Goal: Task Accomplishment & Management: Complete application form

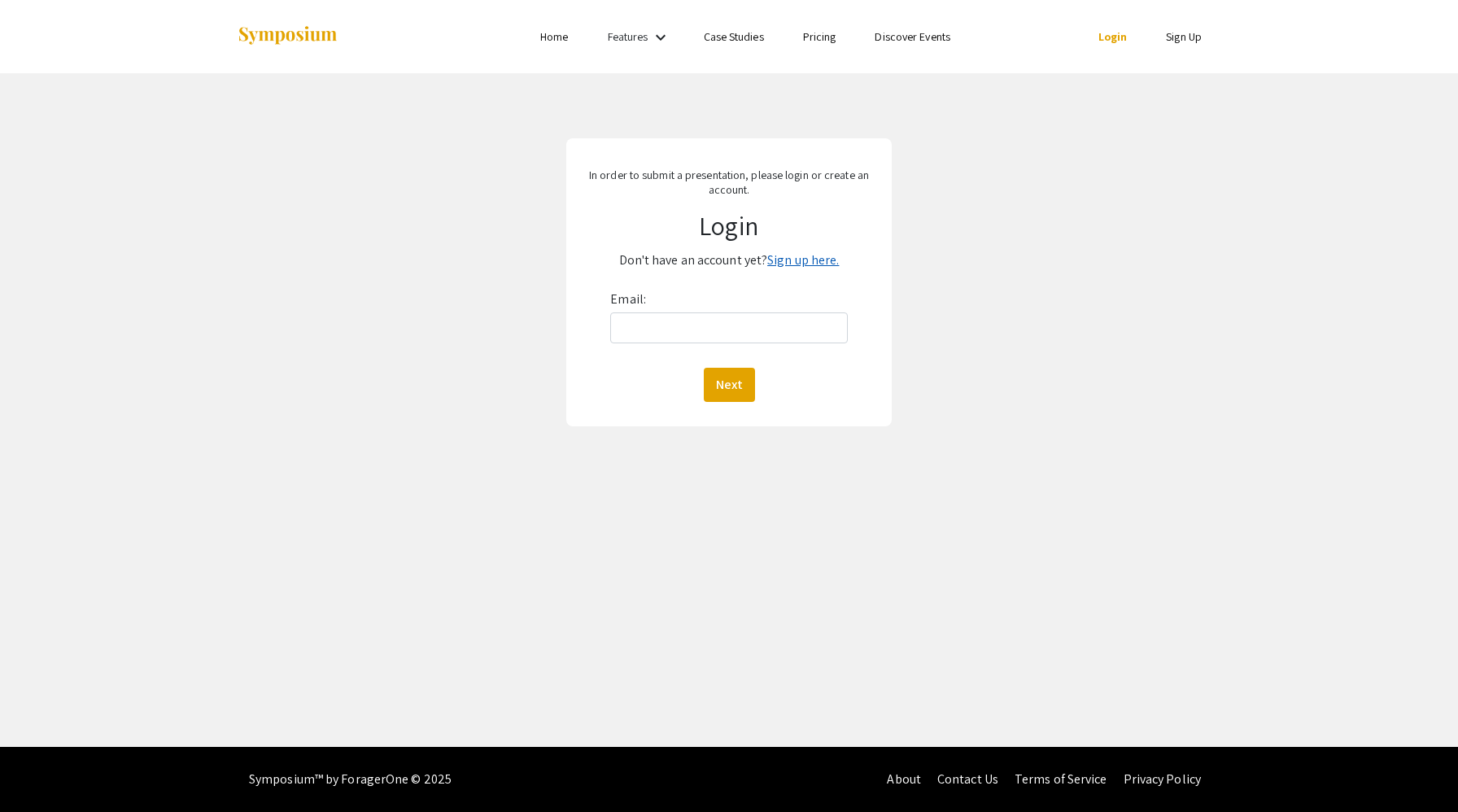
click at [817, 264] on link "Sign up here." at bounding box center [803, 259] width 71 height 17
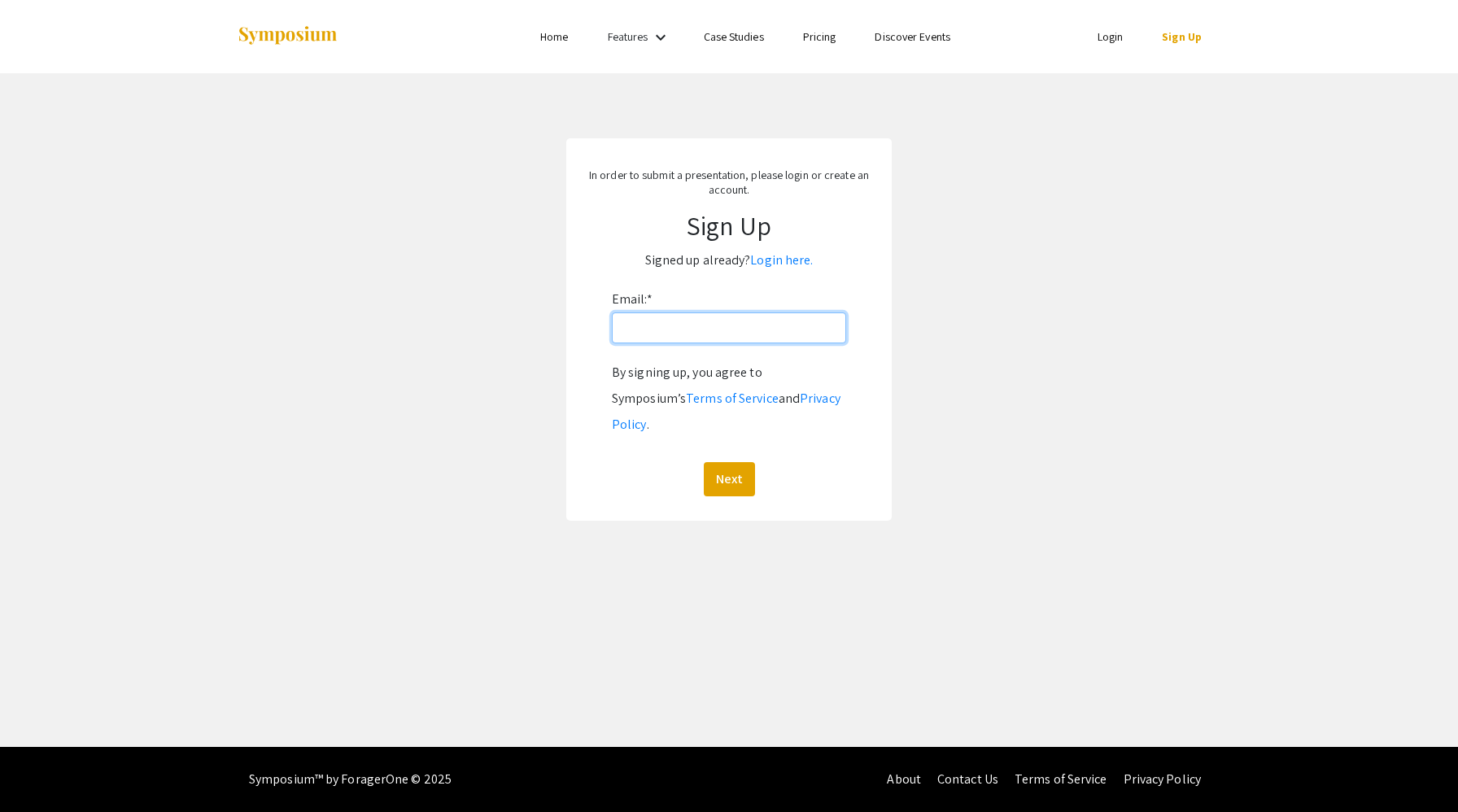
click at [681, 335] on input "Email: *" at bounding box center [729, 328] width 234 height 31
type input "[EMAIL_ADDRESS][DOMAIN_NAME]"
click at [725, 462] on button "Next" at bounding box center [729, 479] width 51 height 34
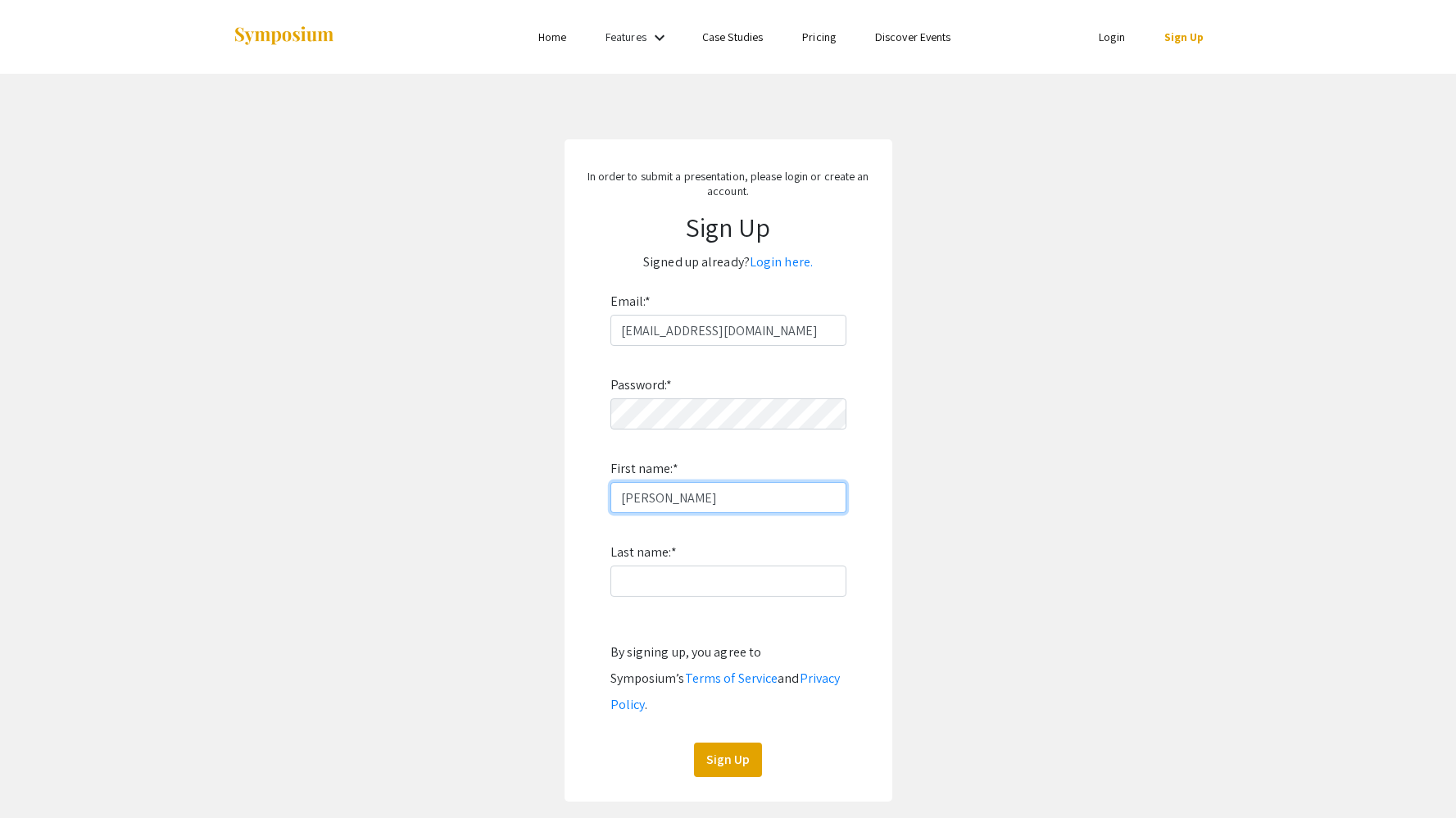
type input "[PERSON_NAME]"
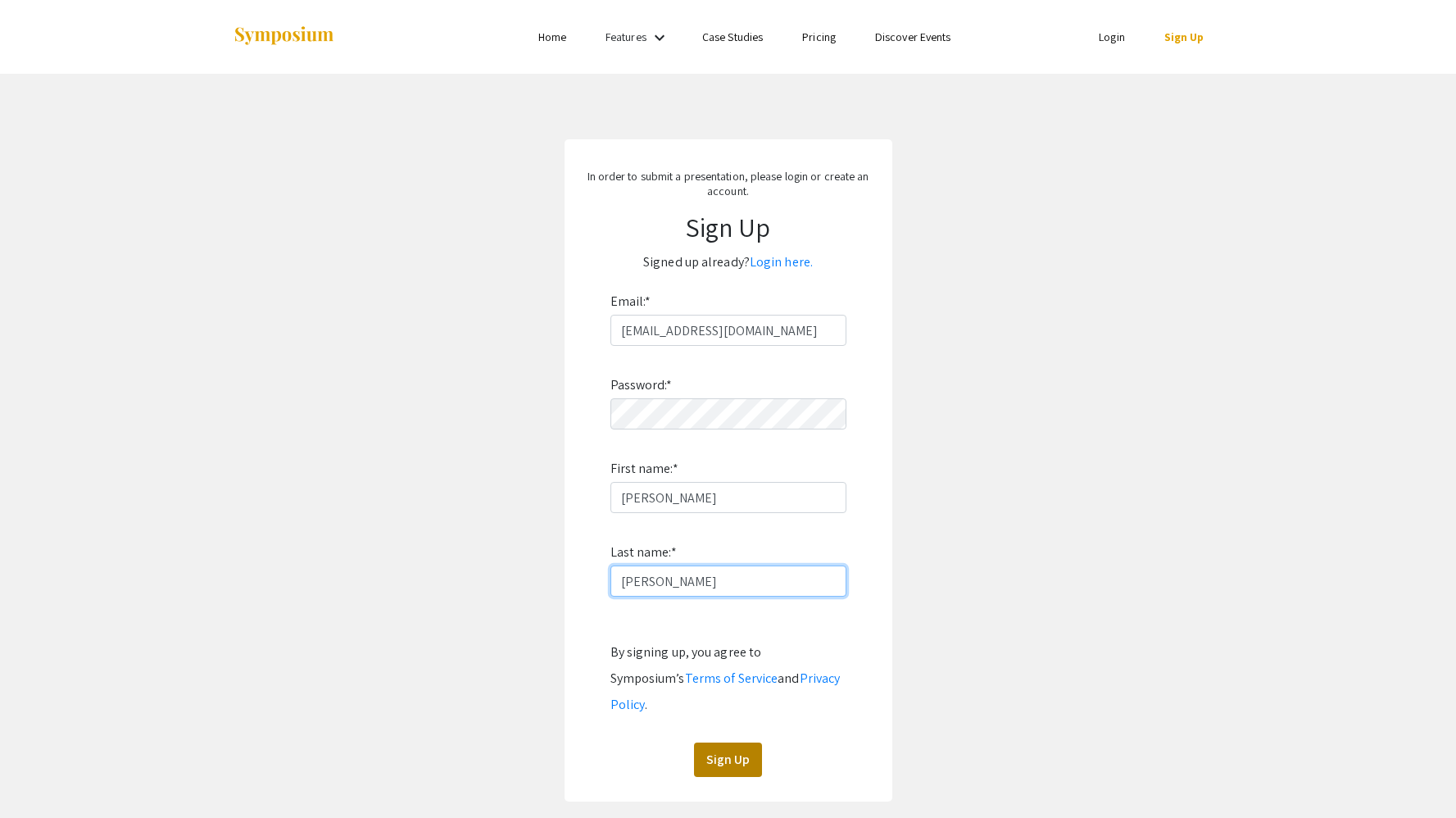
type input "[PERSON_NAME]"
click at [718, 743] on button "Sign Up" at bounding box center [728, 759] width 68 height 34
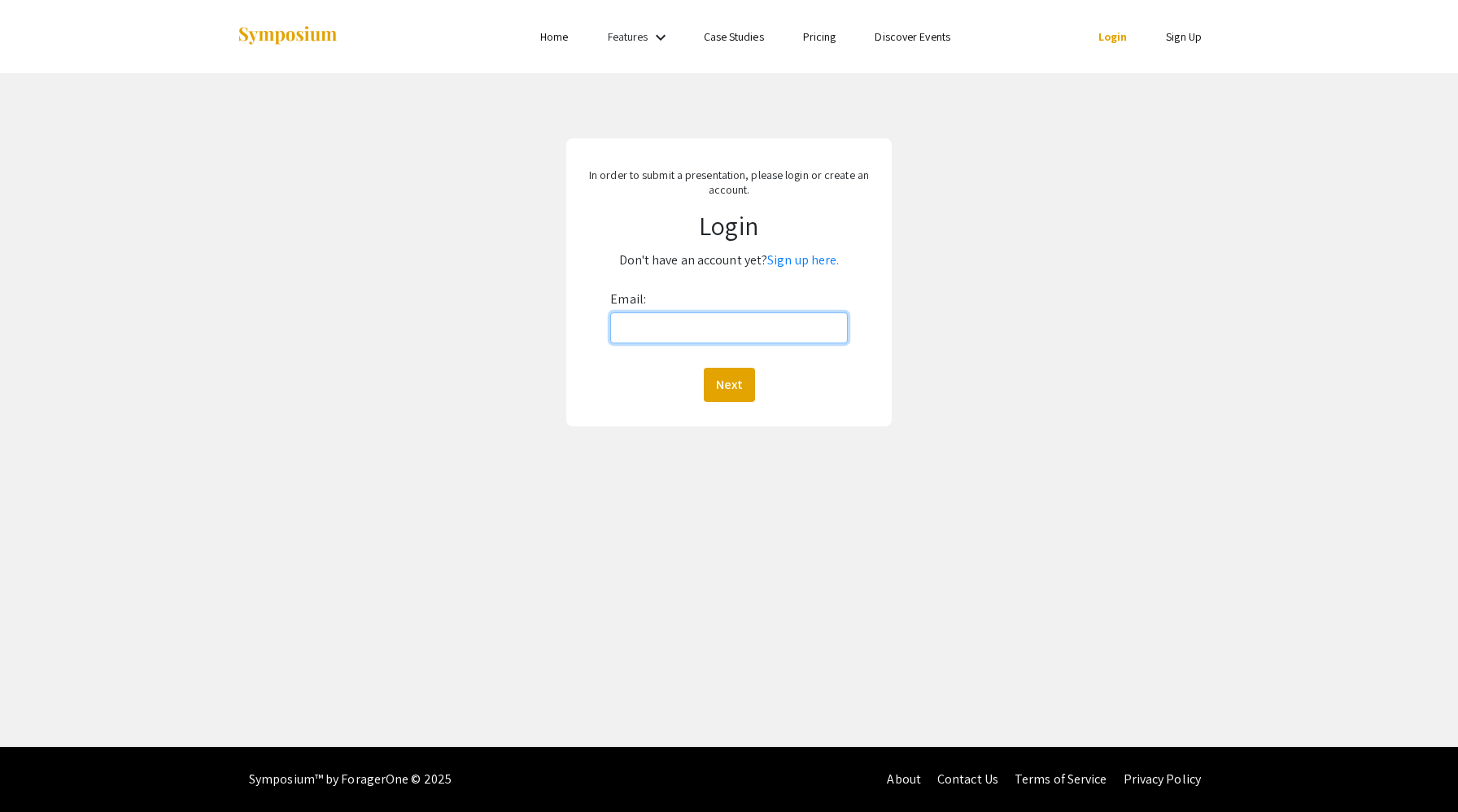
click at [697, 327] on input "Email:" at bounding box center [728, 328] width 237 height 31
type input "[EMAIL_ADDRESS][DOMAIN_NAME]"
click at [744, 377] on button "Next" at bounding box center [729, 385] width 51 height 34
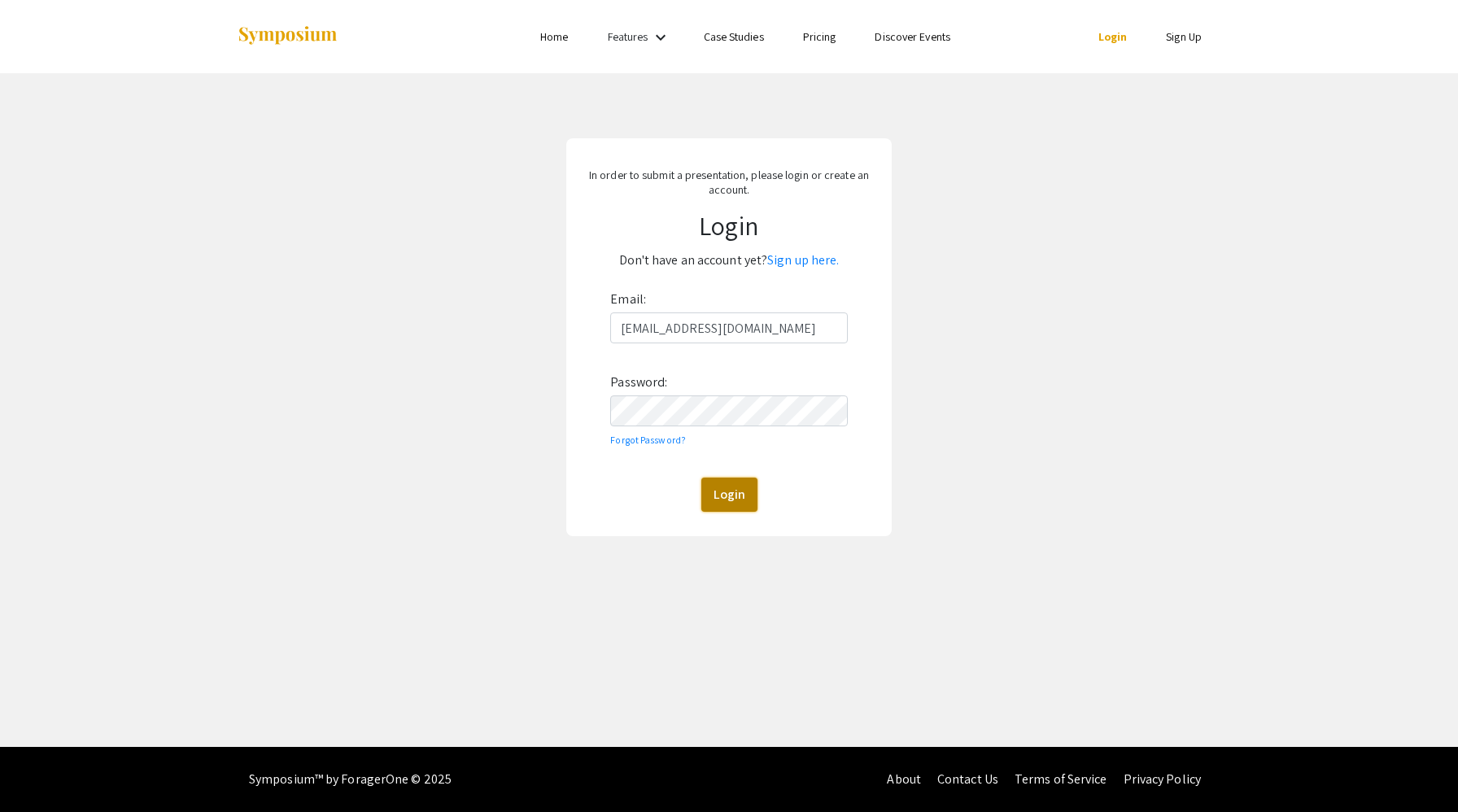
click at [731, 492] on button "Login" at bounding box center [729, 494] width 56 height 34
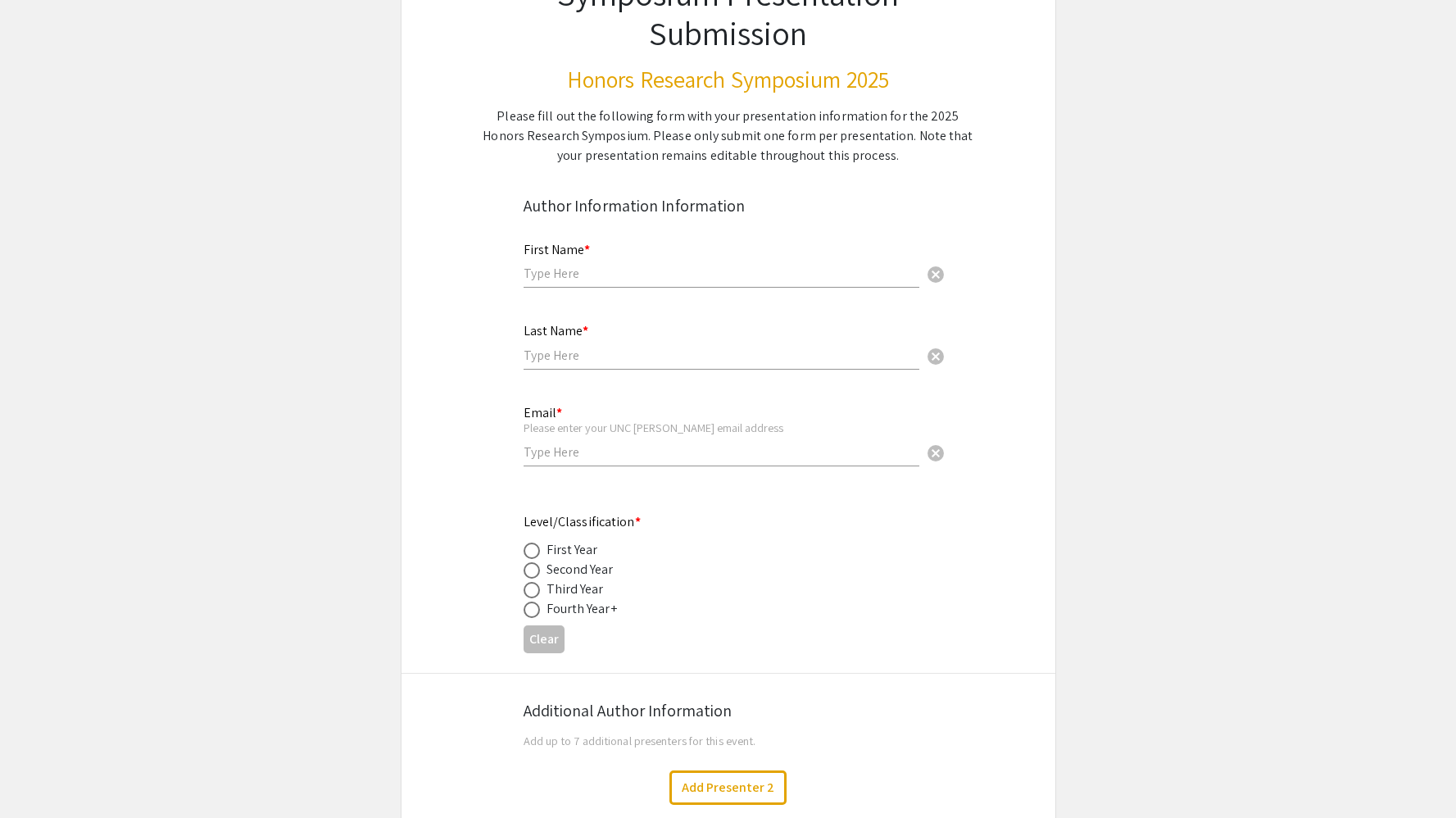
scroll to position [202, 0]
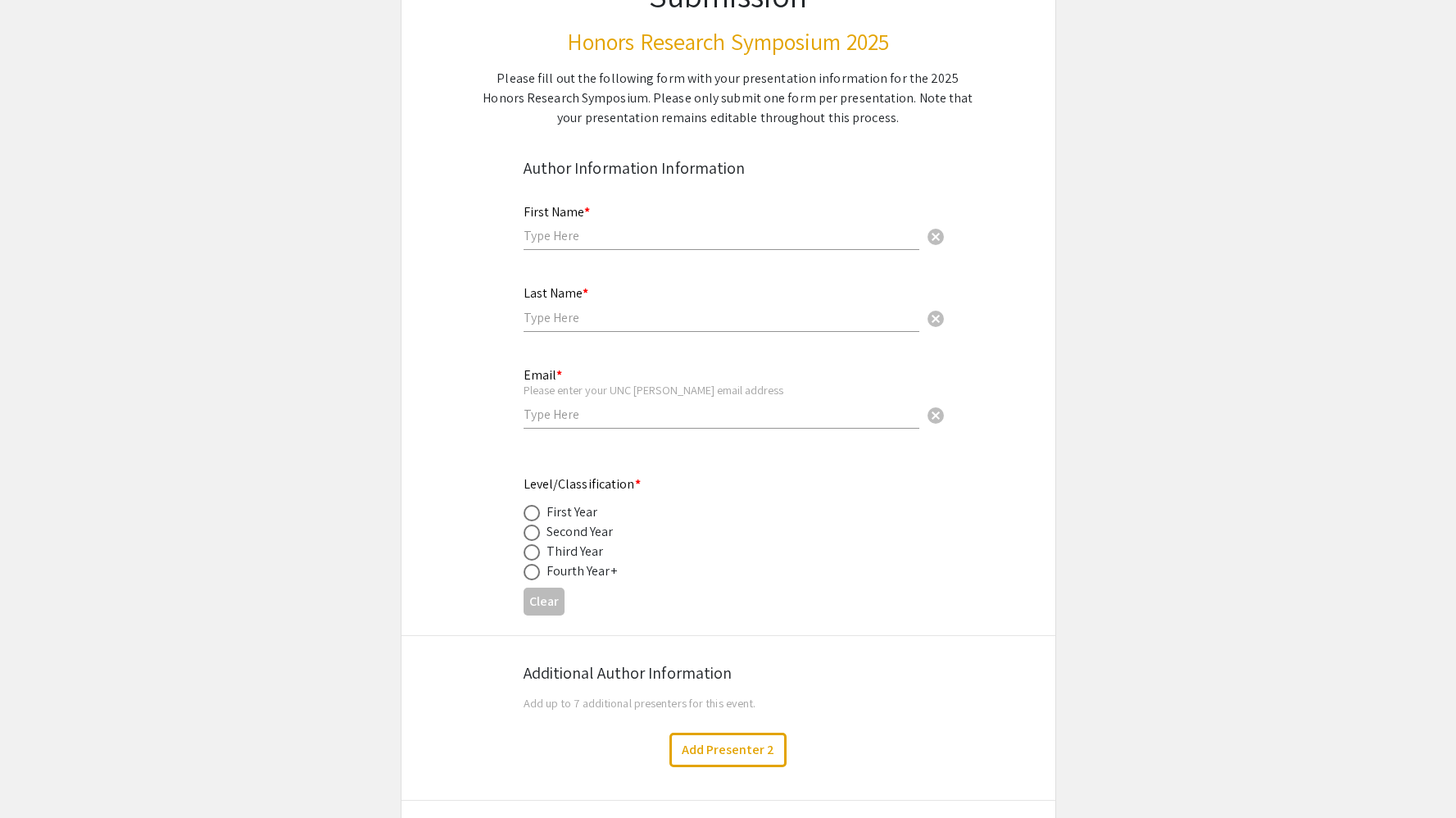
click at [667, 240] on input "text" at bounding box center [721, 236] width 396 height 17
click at [577, 573] on div "Fourth Year+" at bounding box center [581, 570] width 71 height 19
click at [524, 573] on span at bounding box center [532, 572] width 17 height 17
click at [524, 573] on input "radio" at bounding box center [532, 572] width 17 height 17
radio input "true"
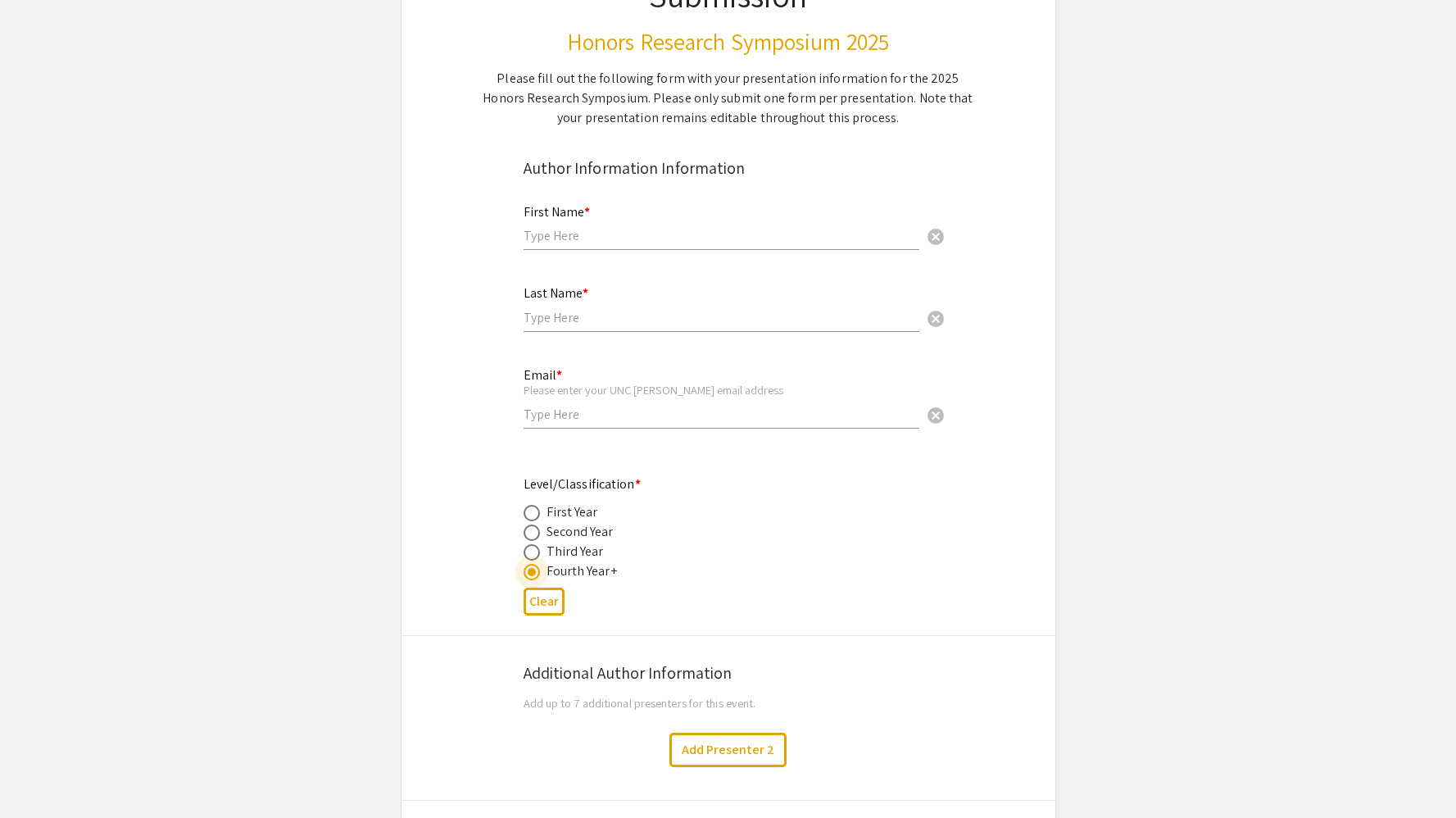
click at [656, 247] on div "First Name * cancel" at bounding box center [721, 220] width 396 height 63
type input "[PERSON_NAME]"
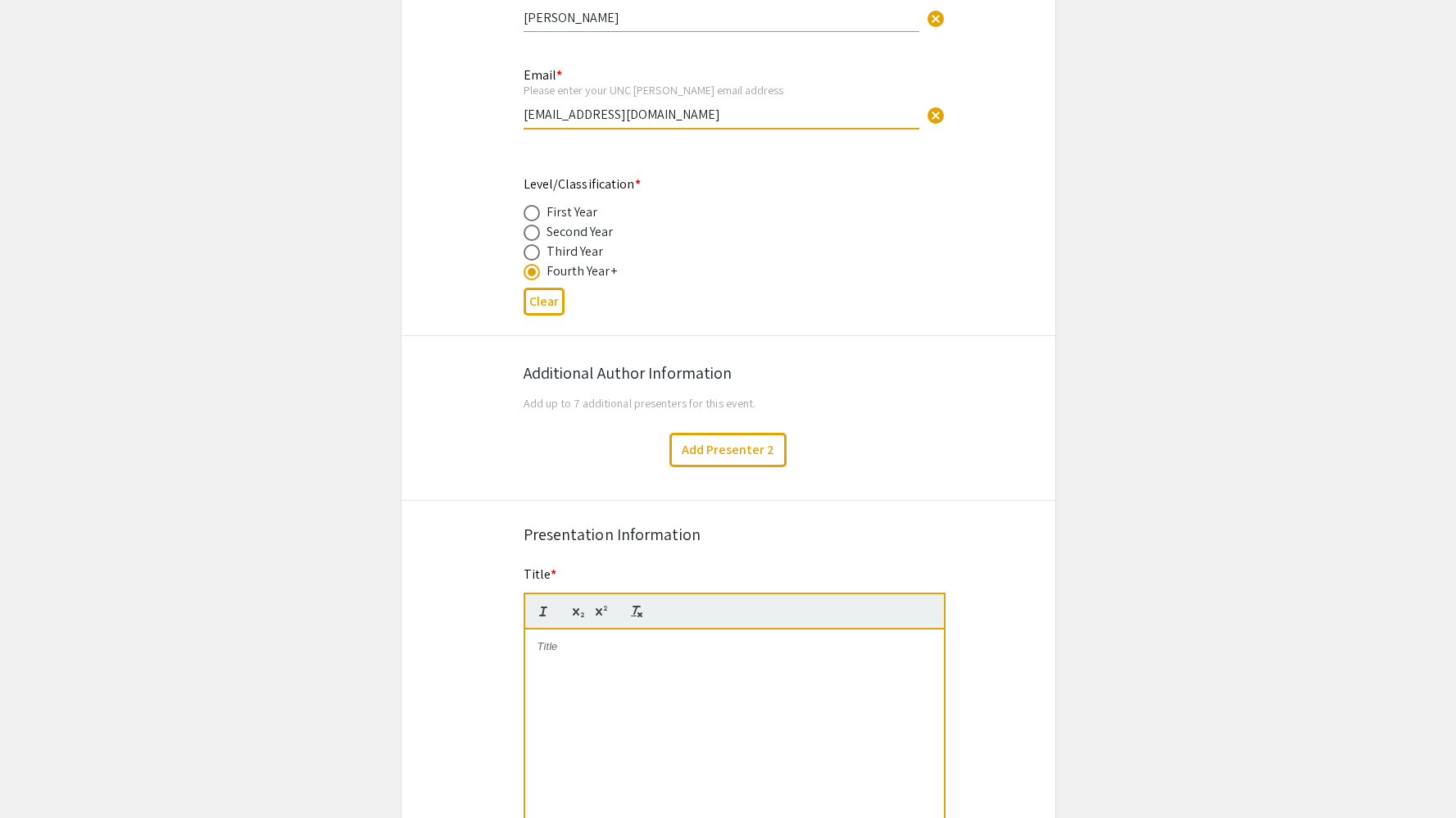
scroll to position [509, 0]
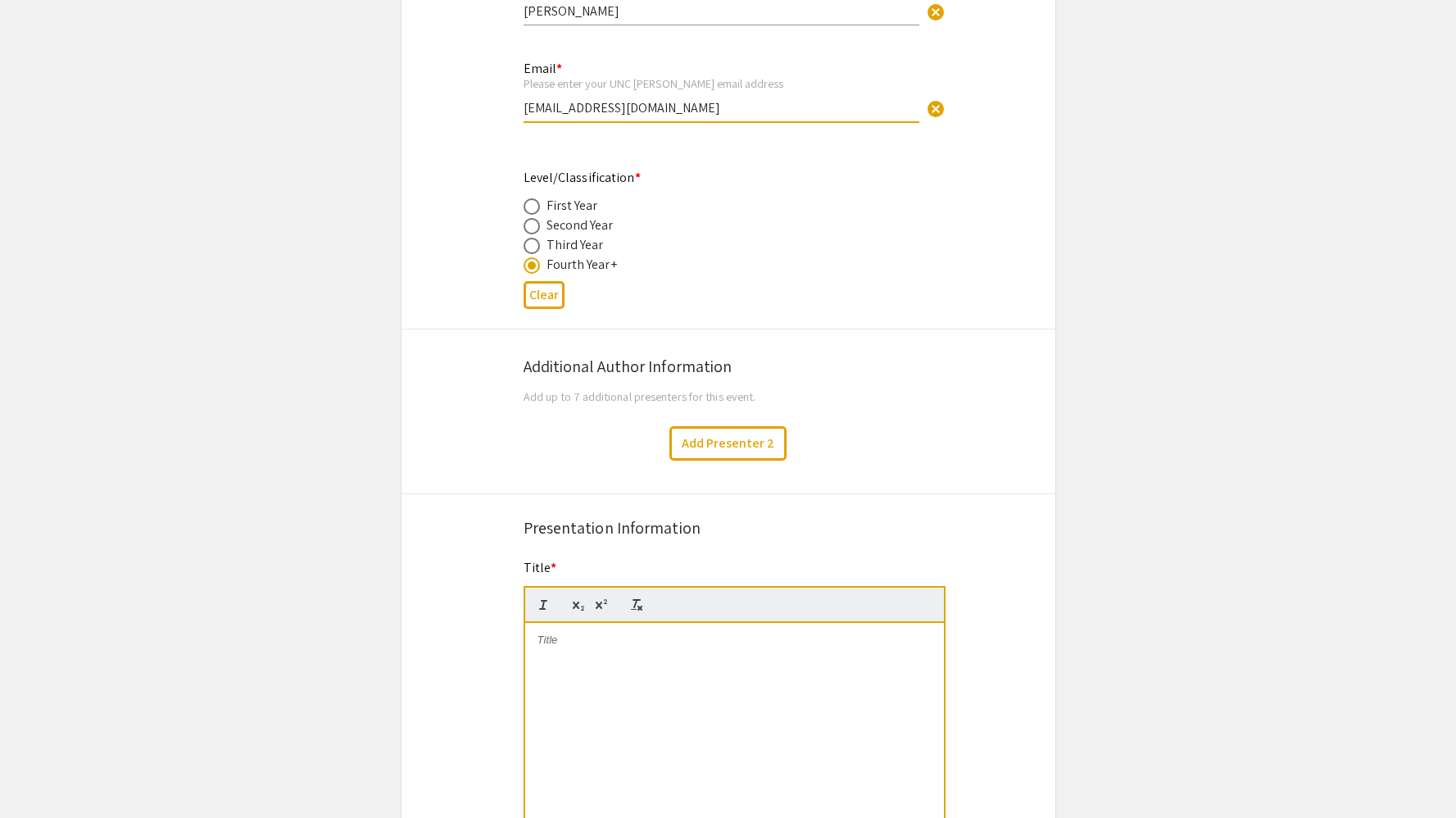
type input "[EMAIL_ADDRESS][DOMAIN_NAME]"
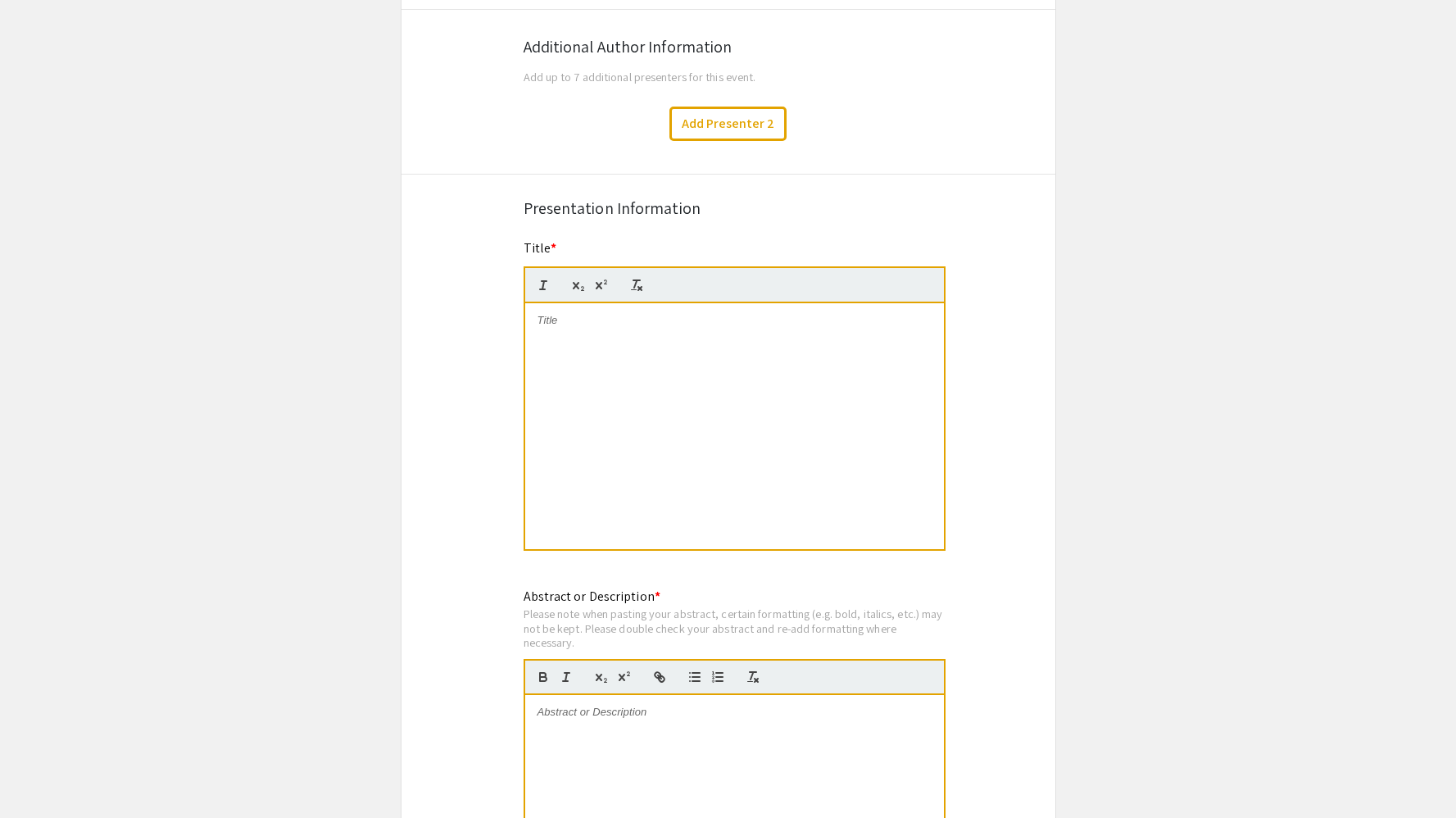
scroll to position [860, 0]
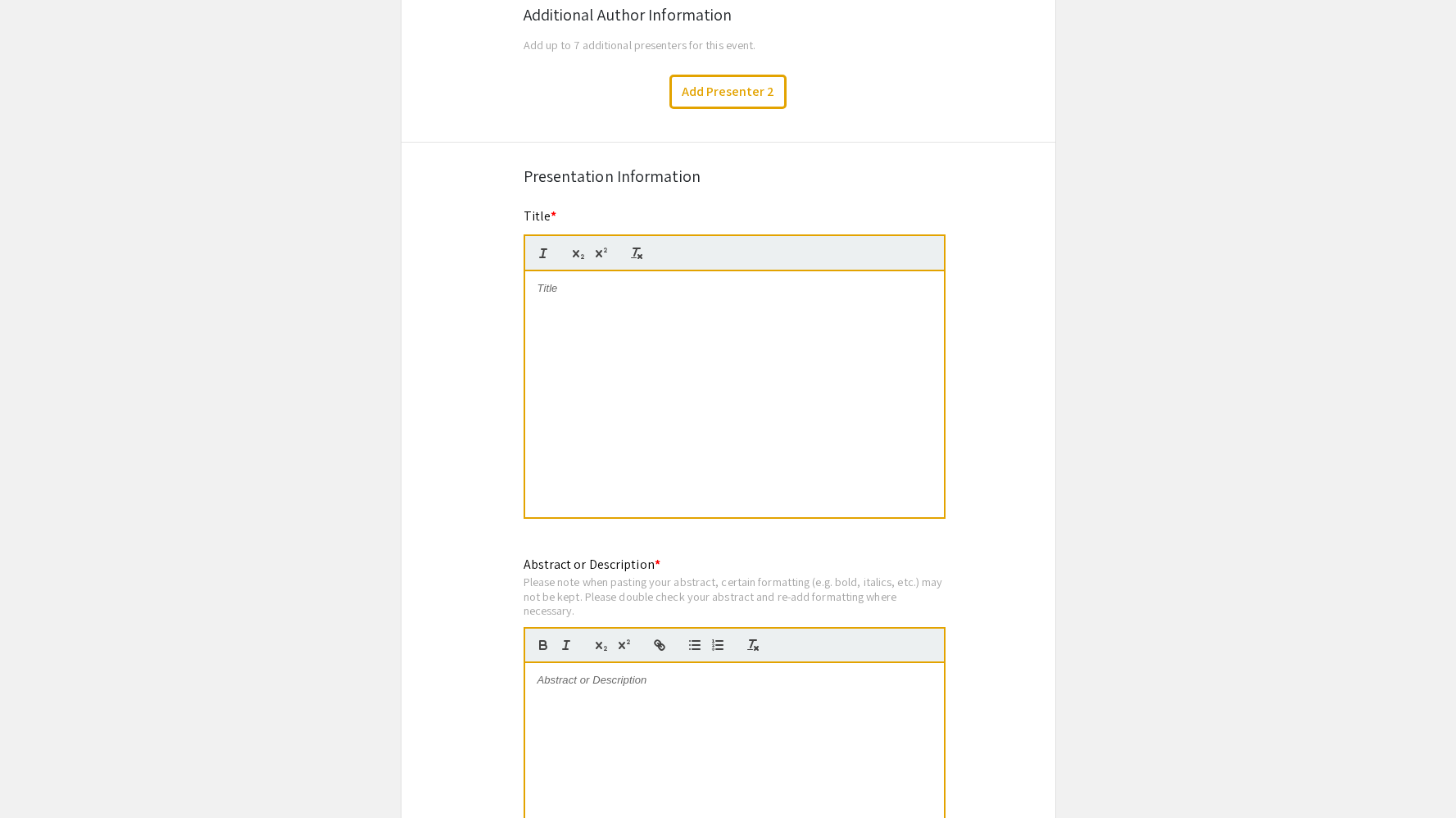
click at [806, 406] on div at bounding box center [734, 394] width 418 height 246
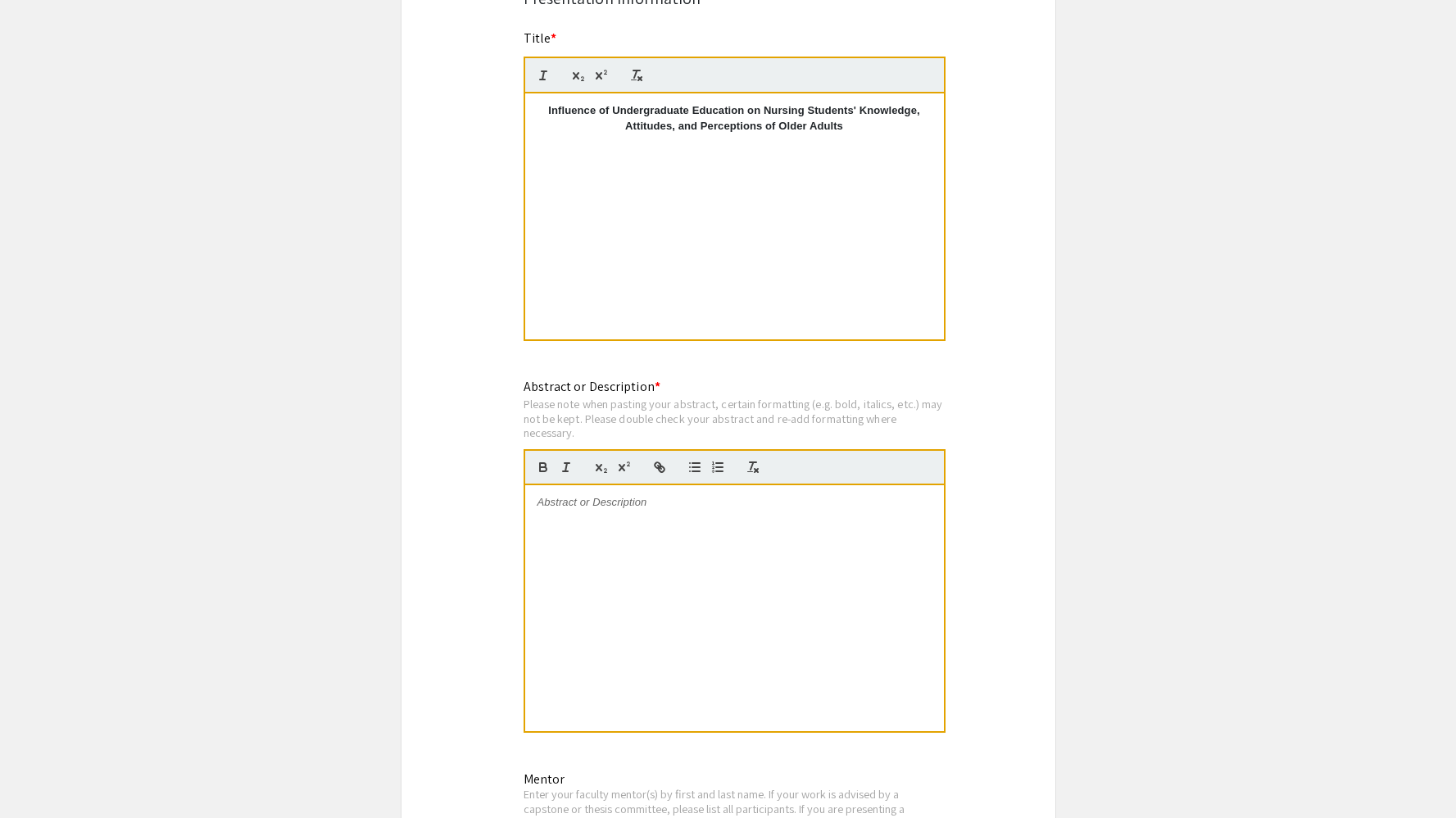
scroll to position [1124, 0]
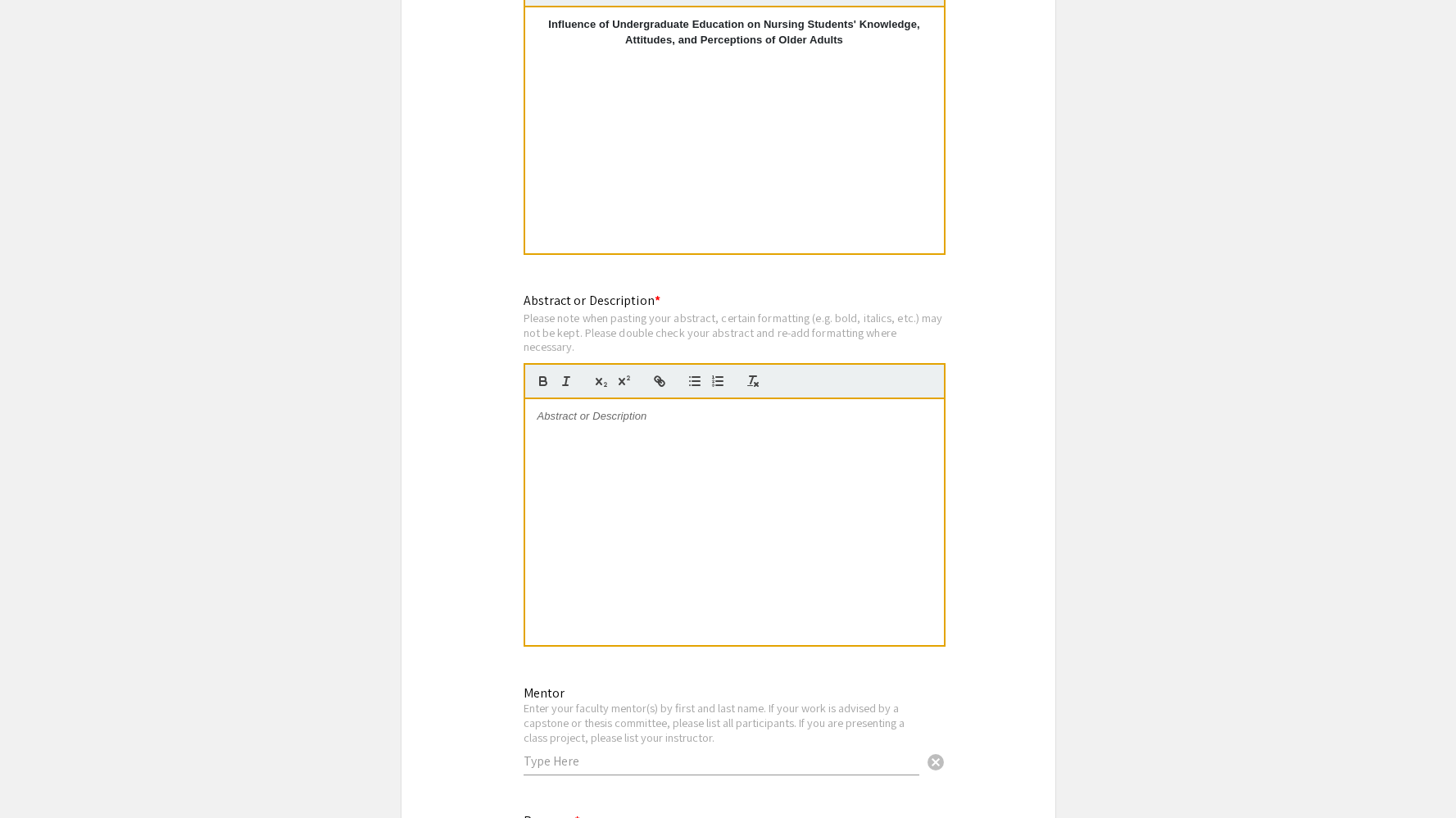
click at [827, 519] on div at bounding box center [734, 522] width 418 height 246
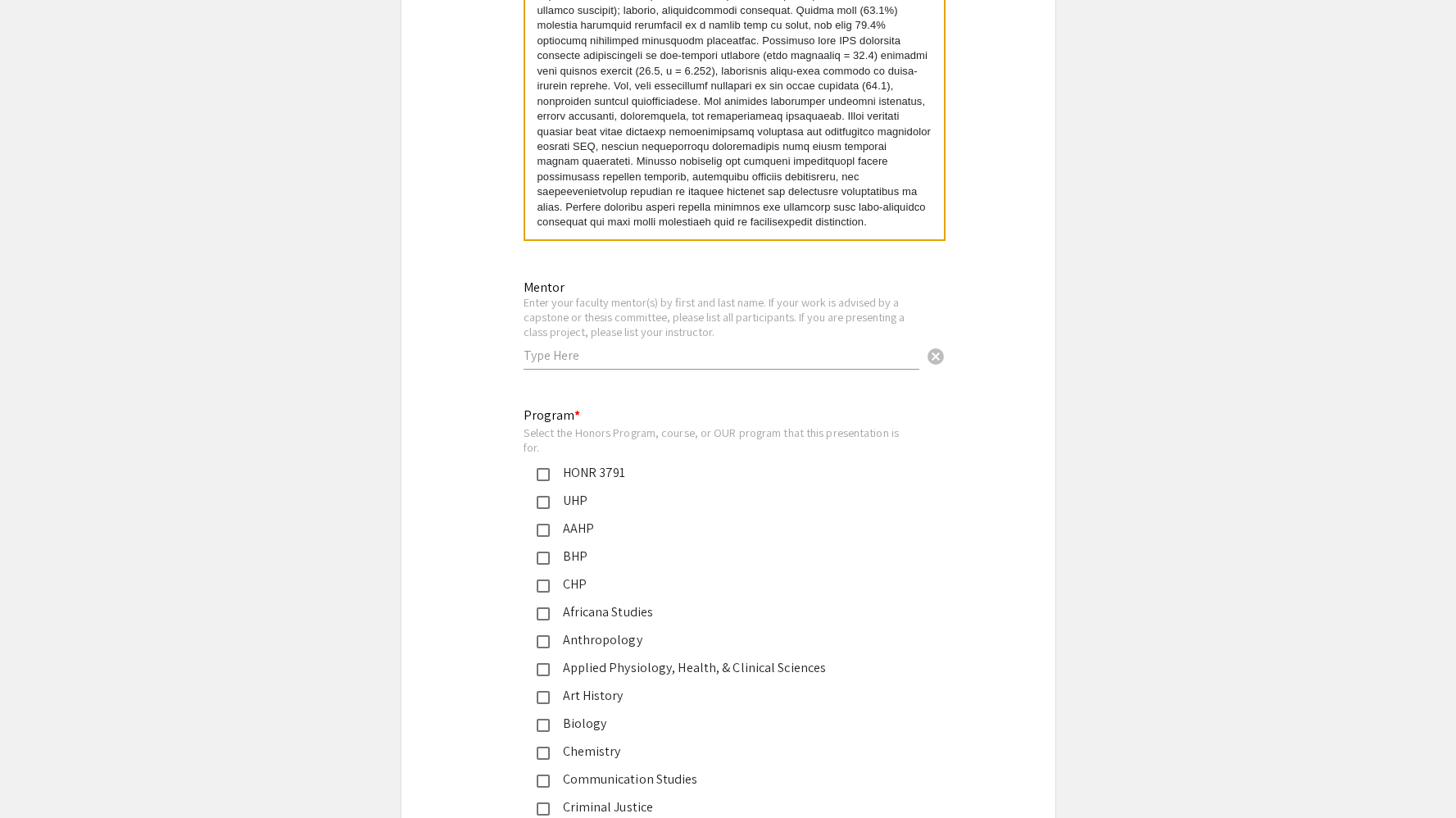
scroll to position [1561, 0]
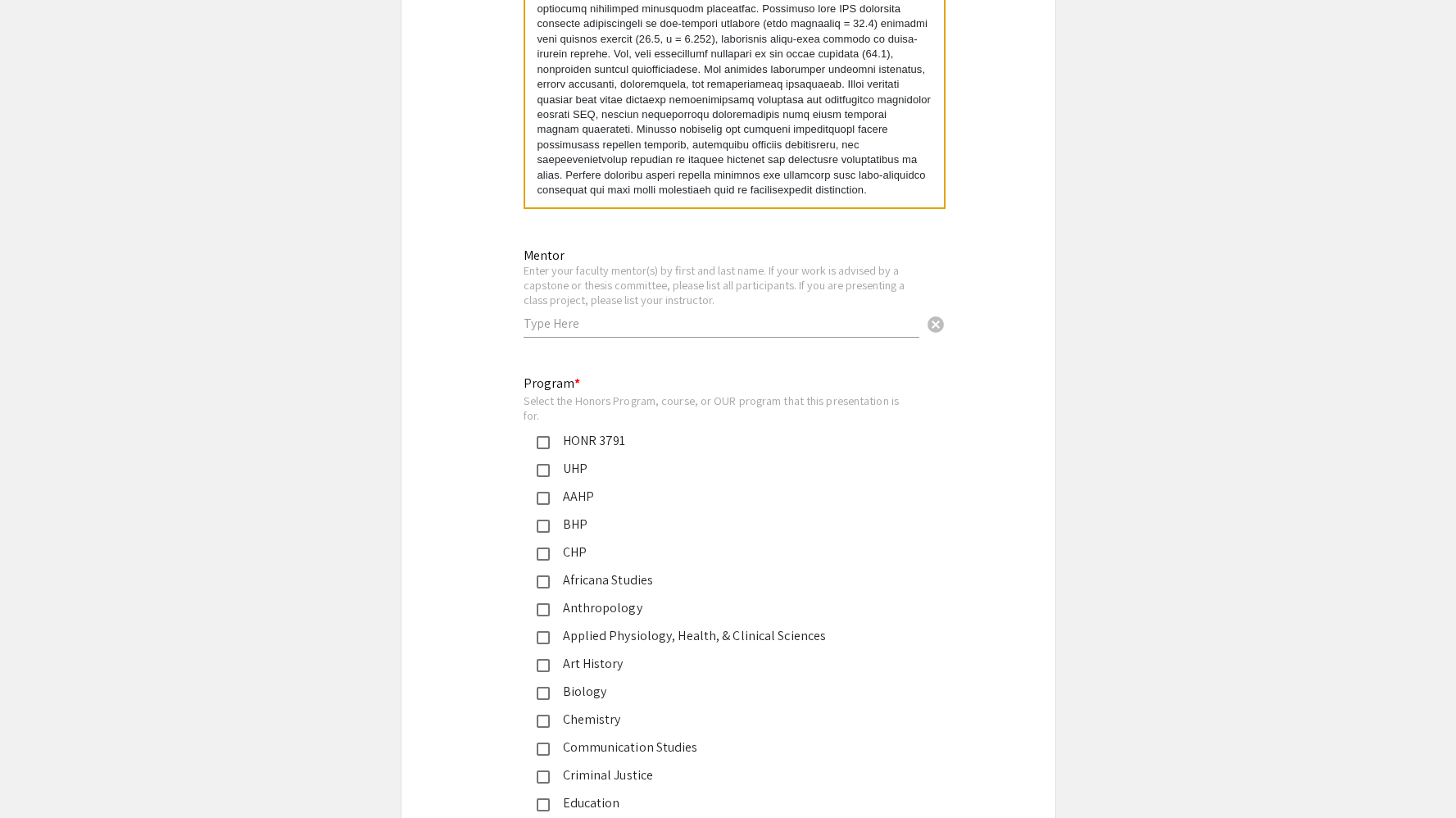
click at [729, 338] on div "Mentor Enter your faculty mentor(s) by first and last name. If your work is adv…" at bounding box center [721, 284] width 396 height 106
click at [682, 321] on input "text" at bounding box center [721, 323] width 396 height 17
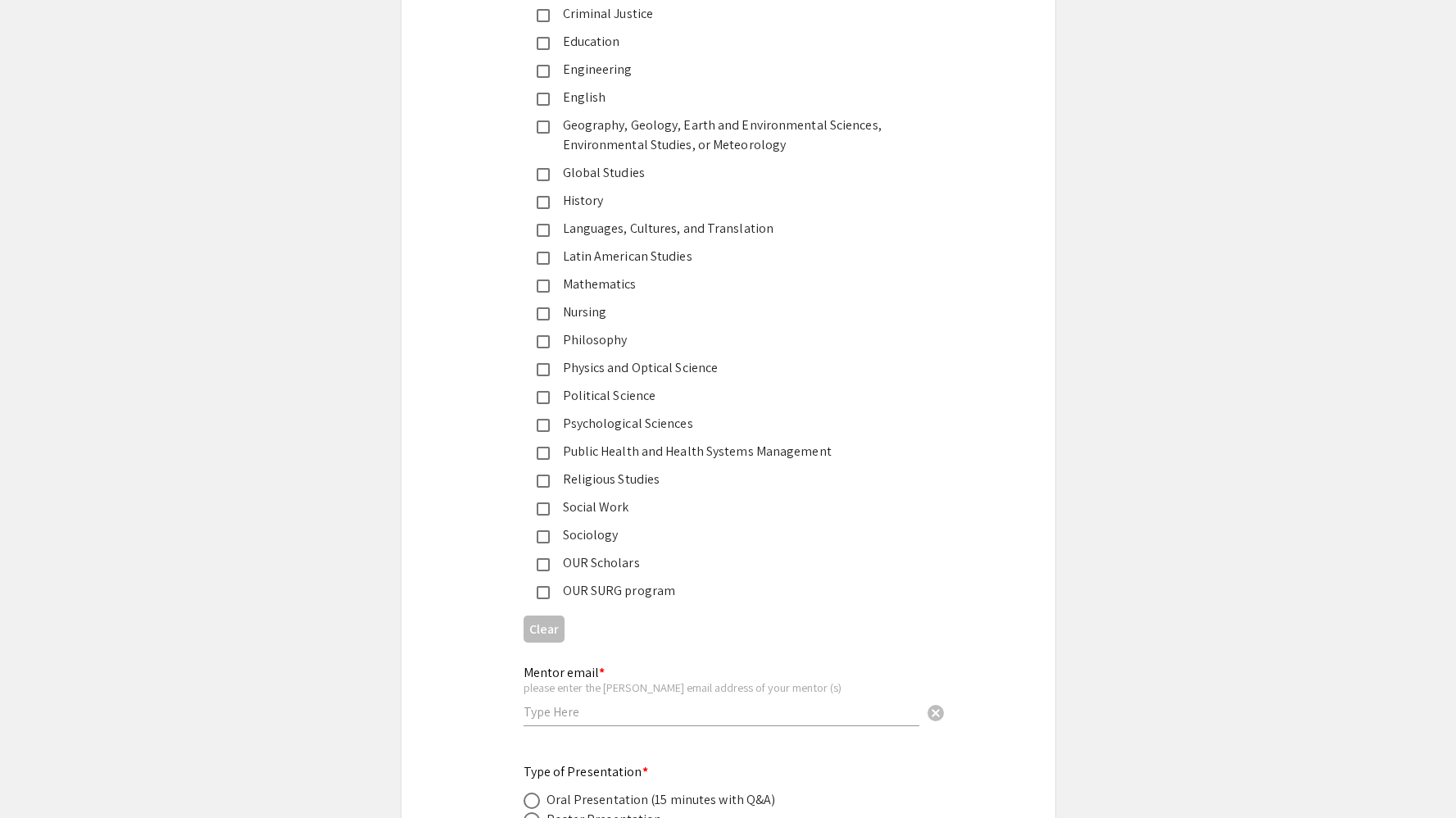
scroll to position [2324, 0]
click at [549, 318] on mat-pseudo-checkbox at bounding box center [543, 313] width 13 height 13
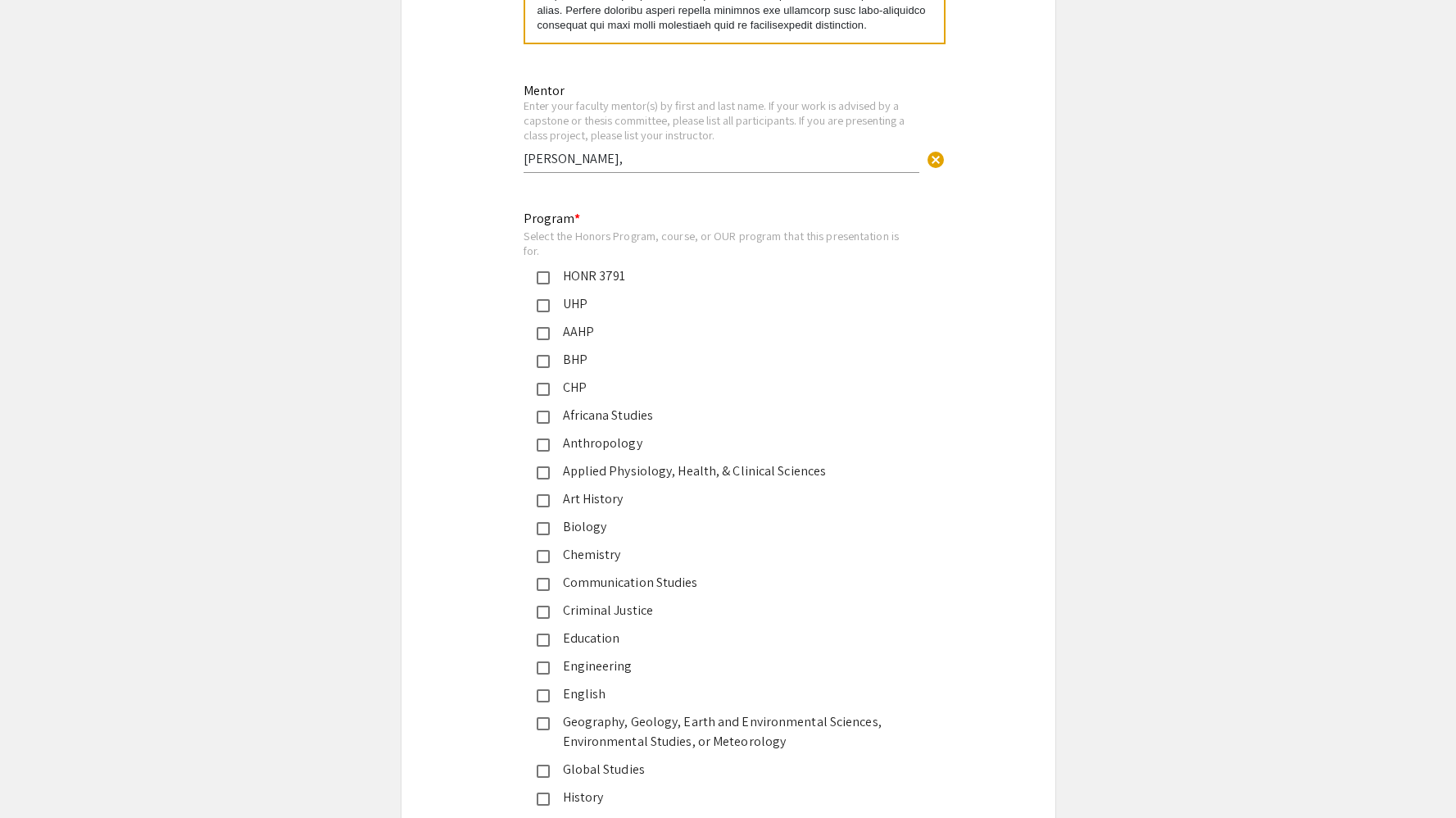
scroll to position [1721, 0]
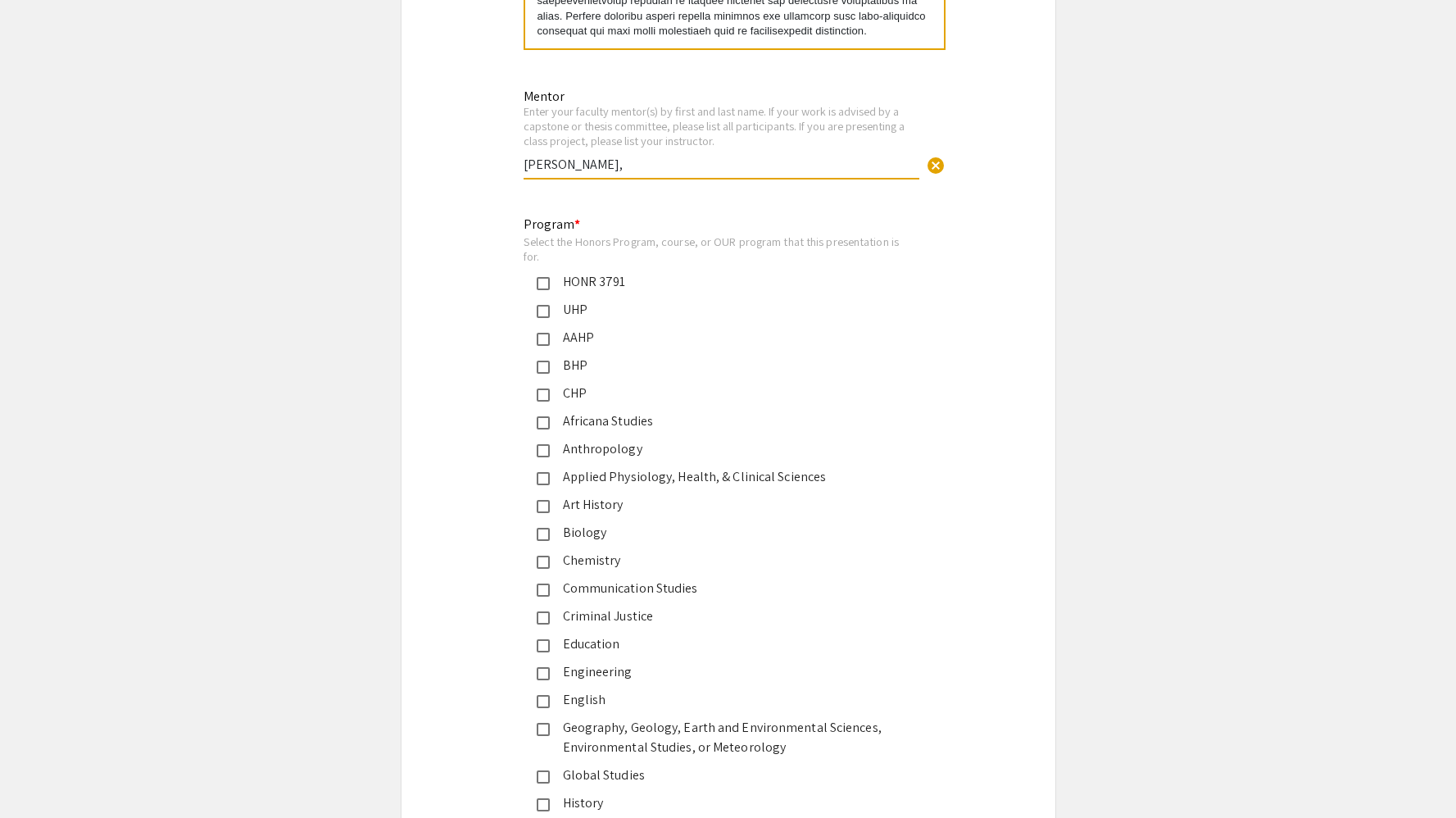
click at [634, 170] on input "[PERSON_NAME]," at bounding box center [721, 164] width 396 height 17
type input "[PERSON_NAME], [PERSON_NAME], [PERSON_NAME]"
click at [1152, 365] on app-submissions "Symposium Presentation Submission Honors Research Symposium 2025 Please fill ou…" at bounding box center [728, 75] width 1456 height 3395
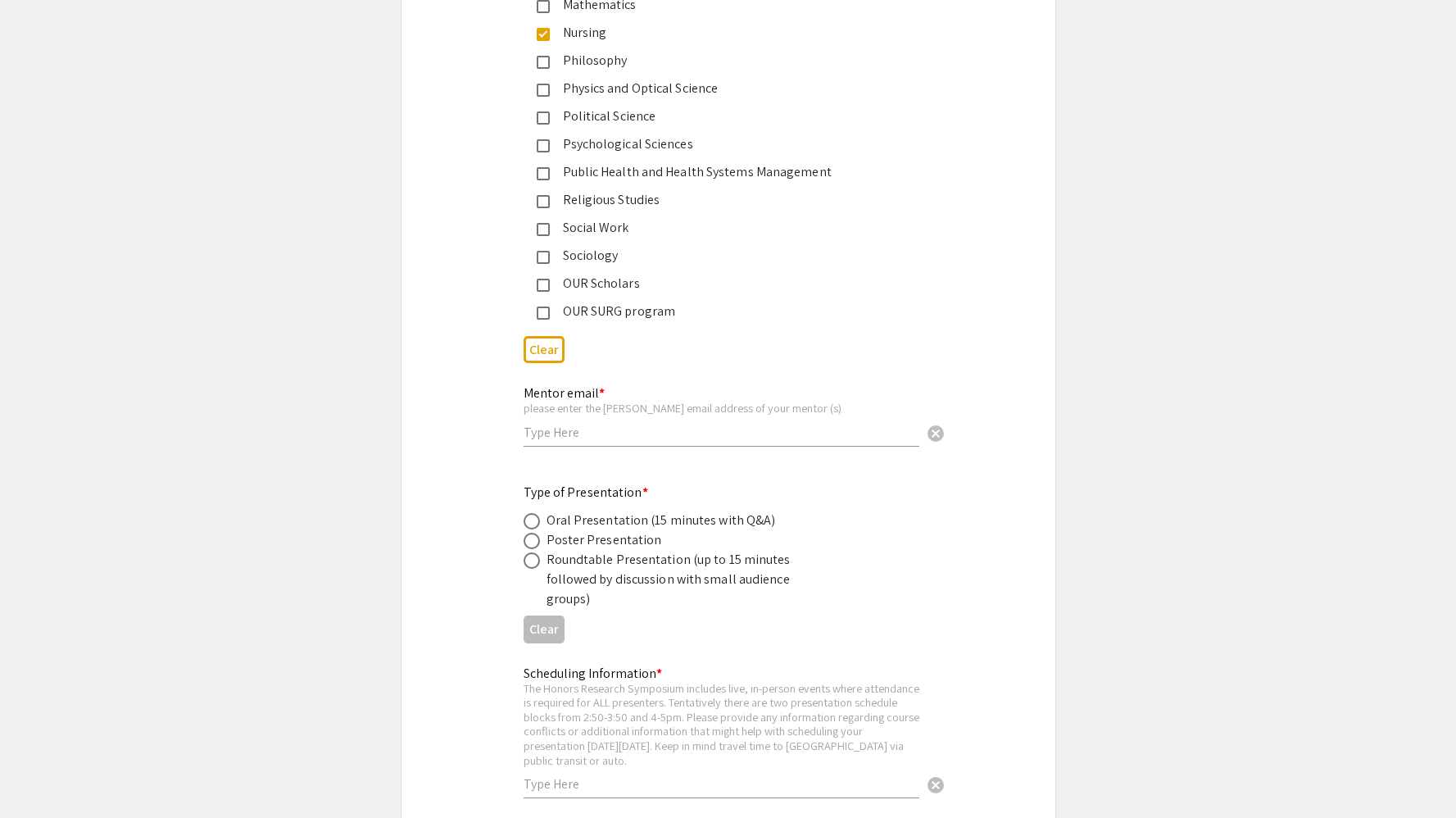
scroll to position [2606, 0]
click at [762, 436] on input "text" at bounding box center [721, 429] width 396 height 17
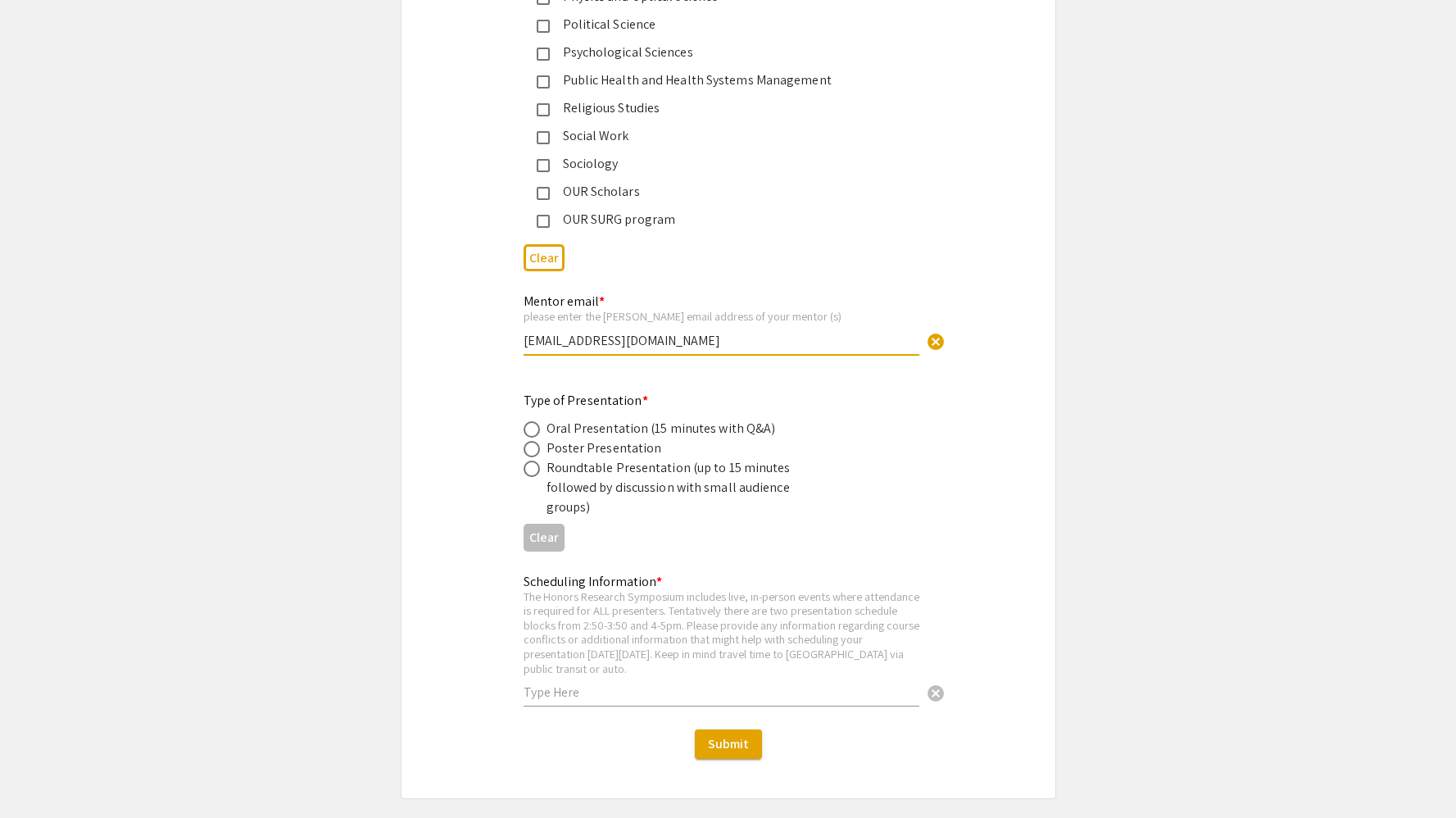
scroll to position [2750, 0]
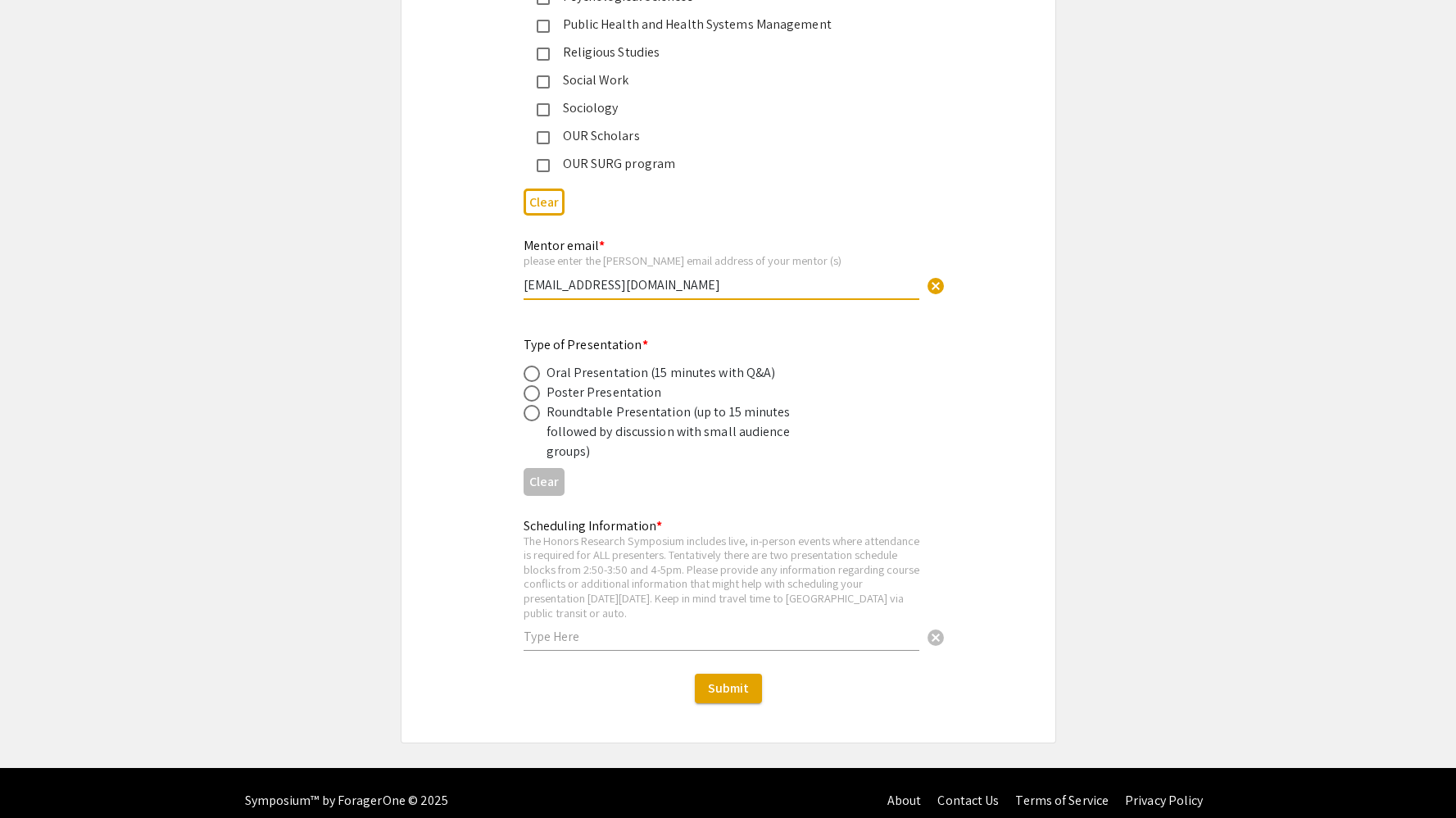
type input "[EMAIL_ADDRESS][DOMAIN_NAME]"
click at [605, 399] on div "Poster Presentation" at bounding box center [604, 392] width 116 height 19
click at [528, 398] on span at bounding box center [532, 394] width 17 height 17
click at [528, 398] on input "radio" at bounding box center [532, 394] width 17 height 17
radio input "true"
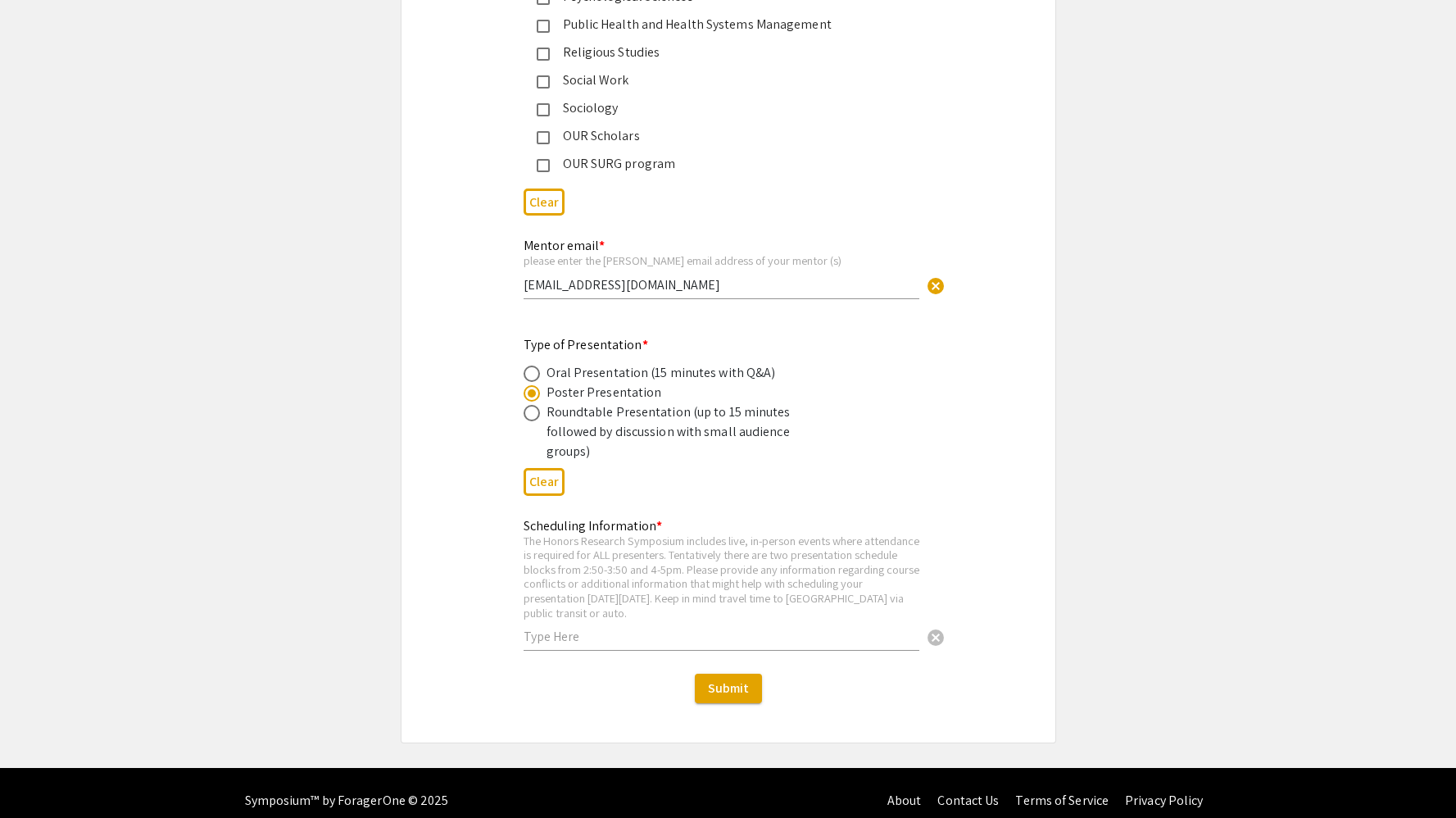
click at [854, 639] on div "Scheduling Information * The Honors Research Symposium includes live, in-person…" at bounding box center [721, 584] width 396 height 165
click at [873, 628] on input "text" at bounding box center [721, 636] width 396 height 17
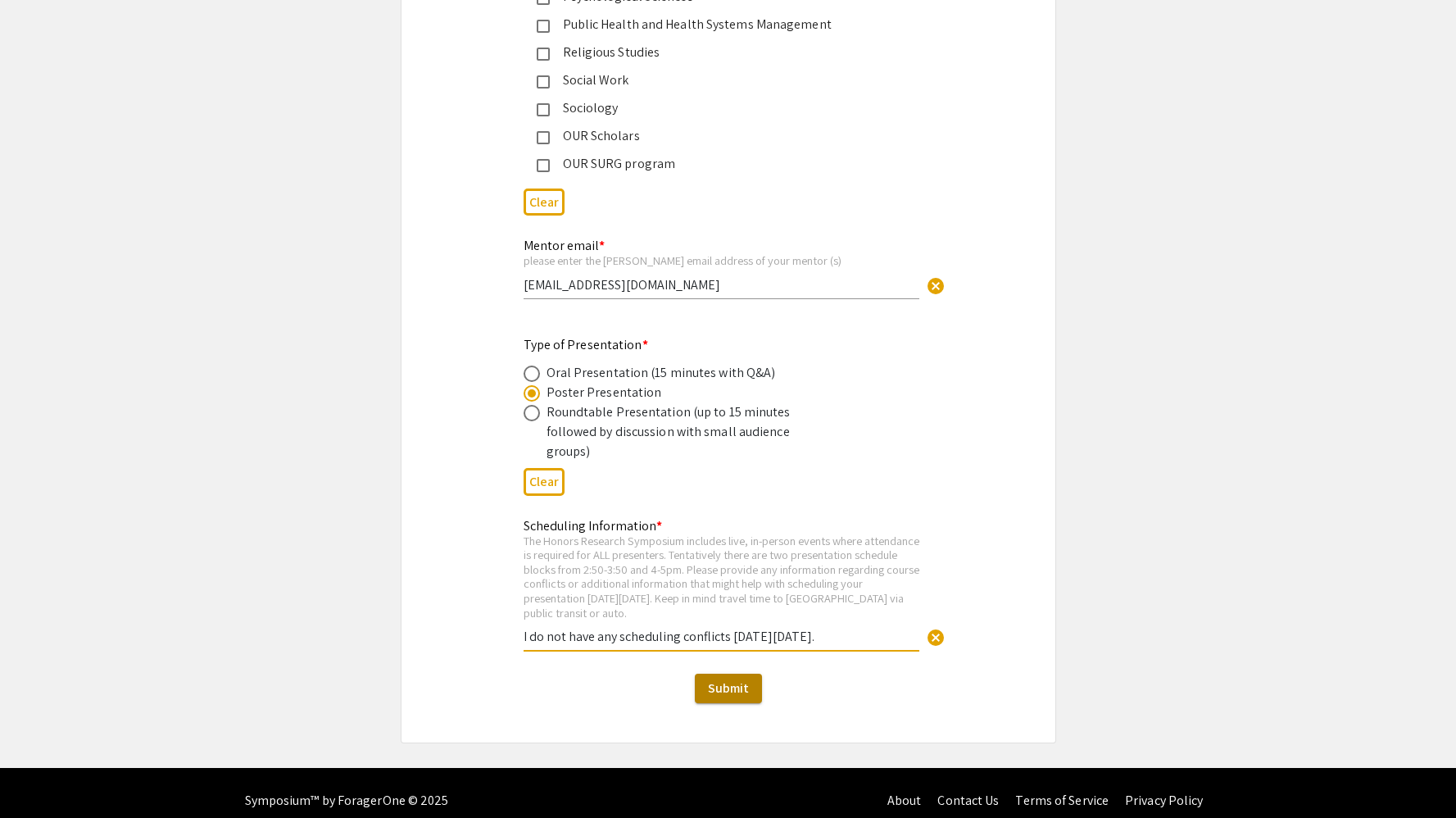
type input "I do not have any scheduling conflicts [DATE][DATE]."
click at [738, 682] on button "Submit" at bounding box center [728, 688] width 67 height 29
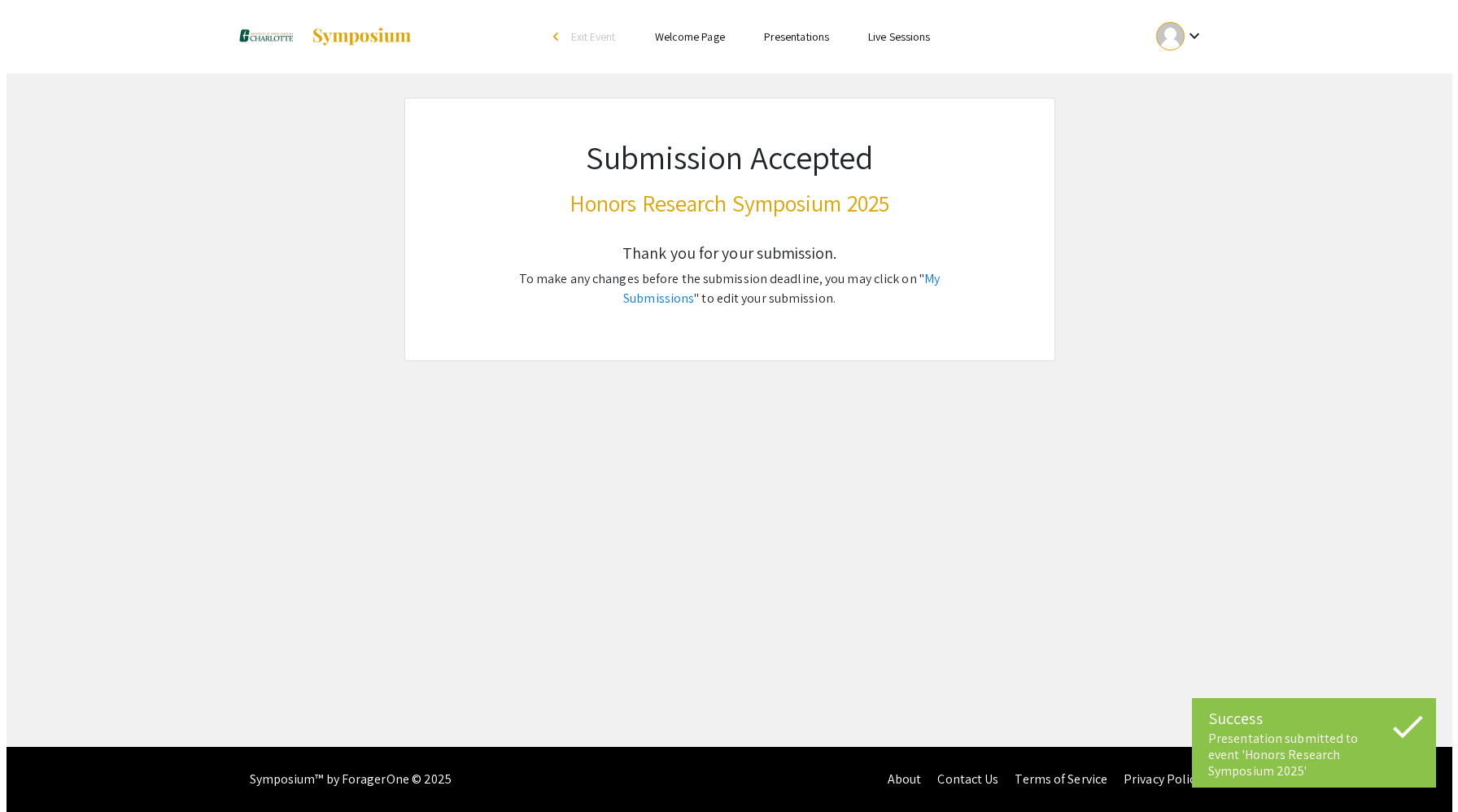
scroll to position [0, 0]
click at [1178, 41] on div at bounding box center [1169, 36] width 28 height 28
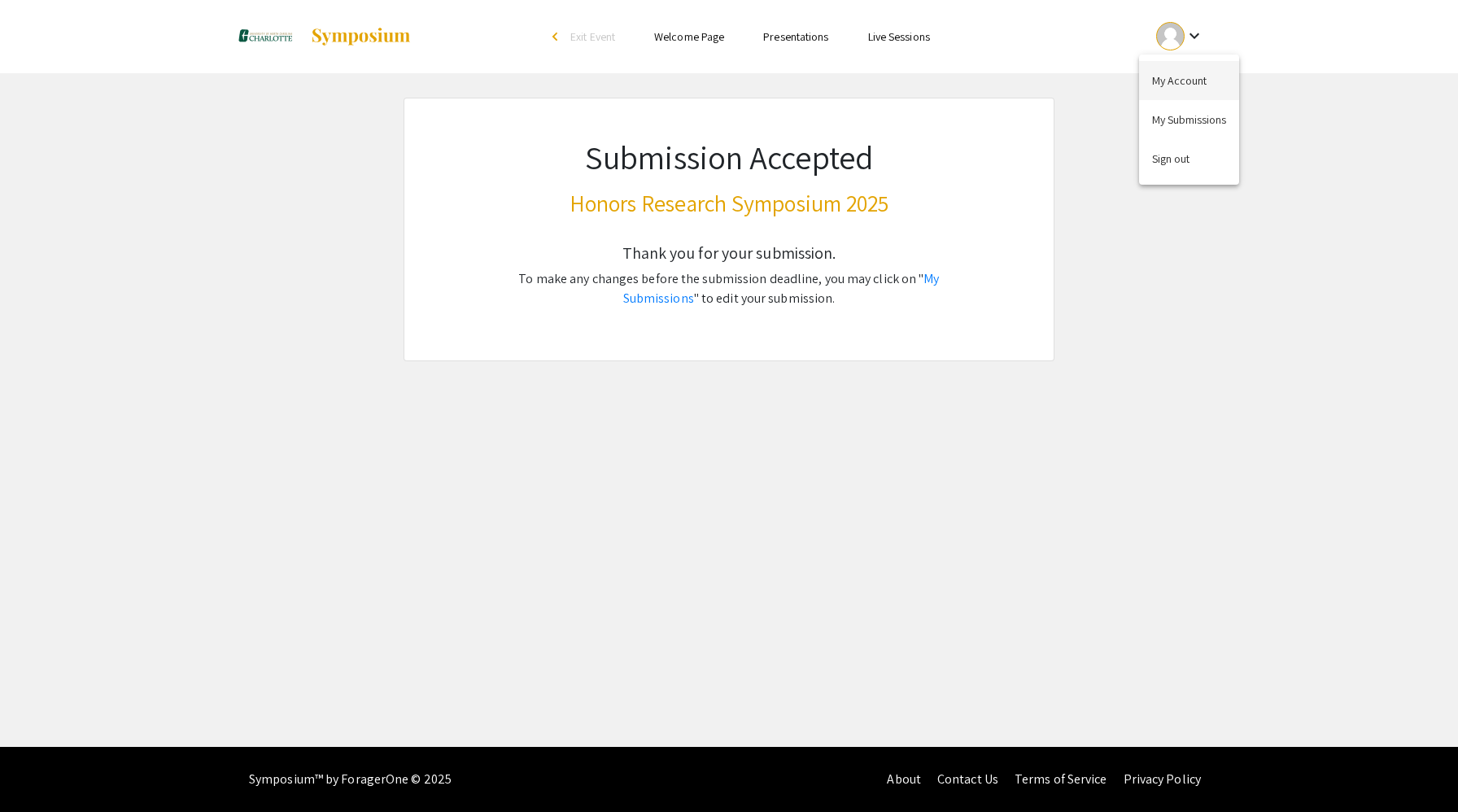
click at [1182, 78] on button "My Account" at bounding box center [1189, 80] width 100 height 39
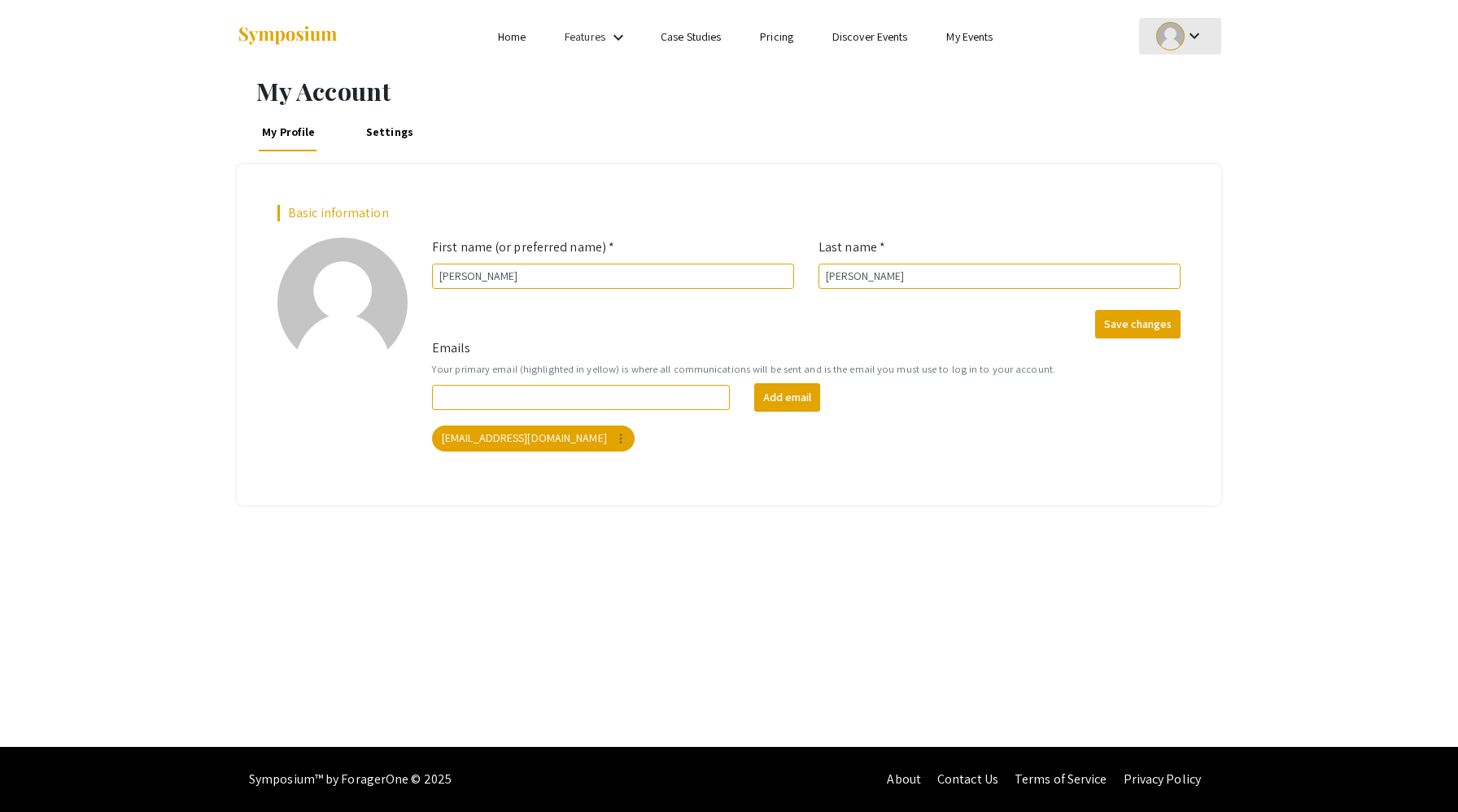
click at [1185, 35] on mat-icon "keyboard_arrow_down" at bounding box center [1194, 35] width 19 height 19
click at [1203, 116] on button "My Submissions" at bounding box center [1189, 120] width 100 height 39
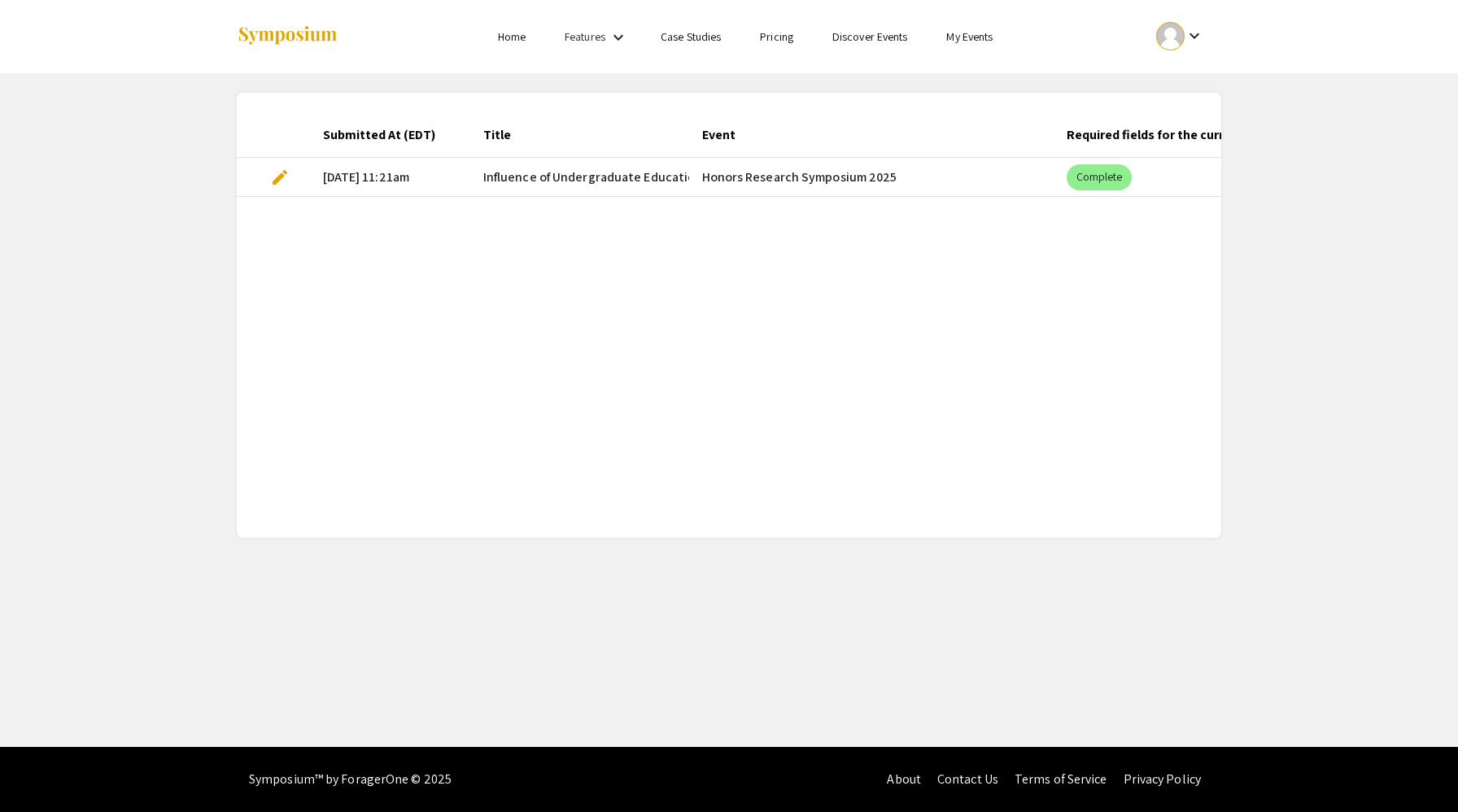
click at [1276, 212] on app-my-submissions "Submitted At (EDT) Title Event Required fields for the current stage completed?…" at bounding box center [729, 305] width 1458 height 465
